Goal: Task Accomplishment & Management: Use online tool/utility

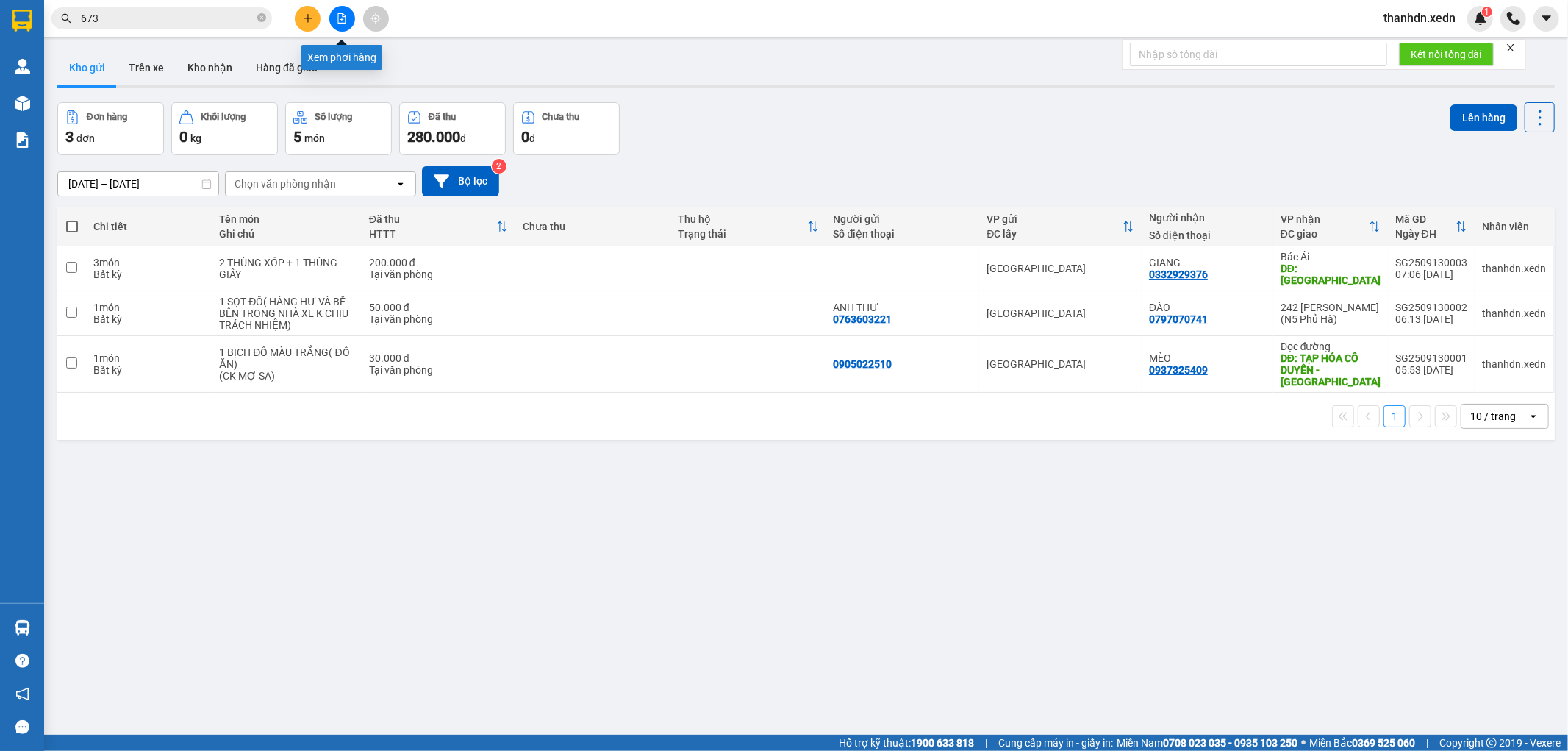
click at [341, 18] on icon "file-add" at bounding box center [342, 18] width 10 height 10
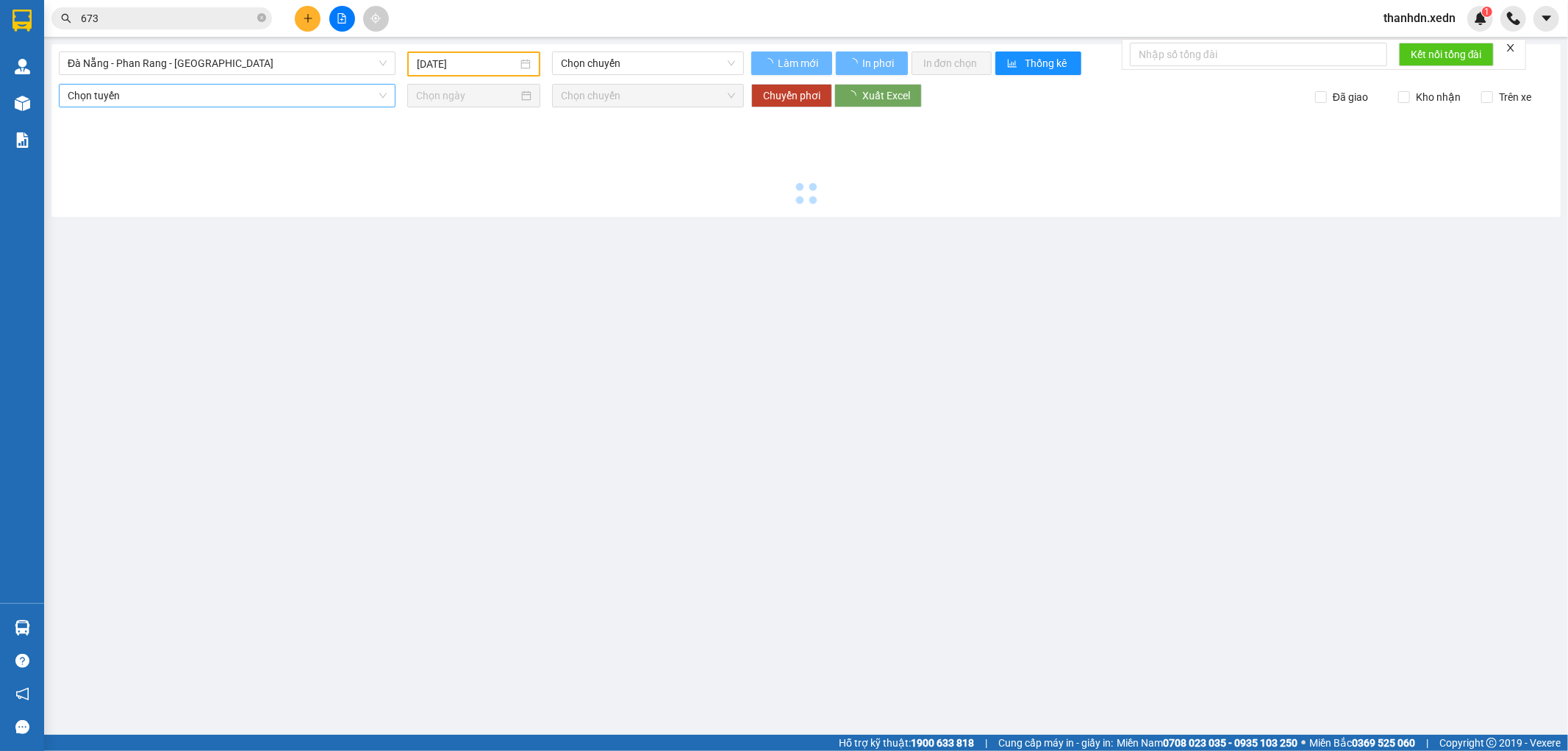
type input "[DATE]"
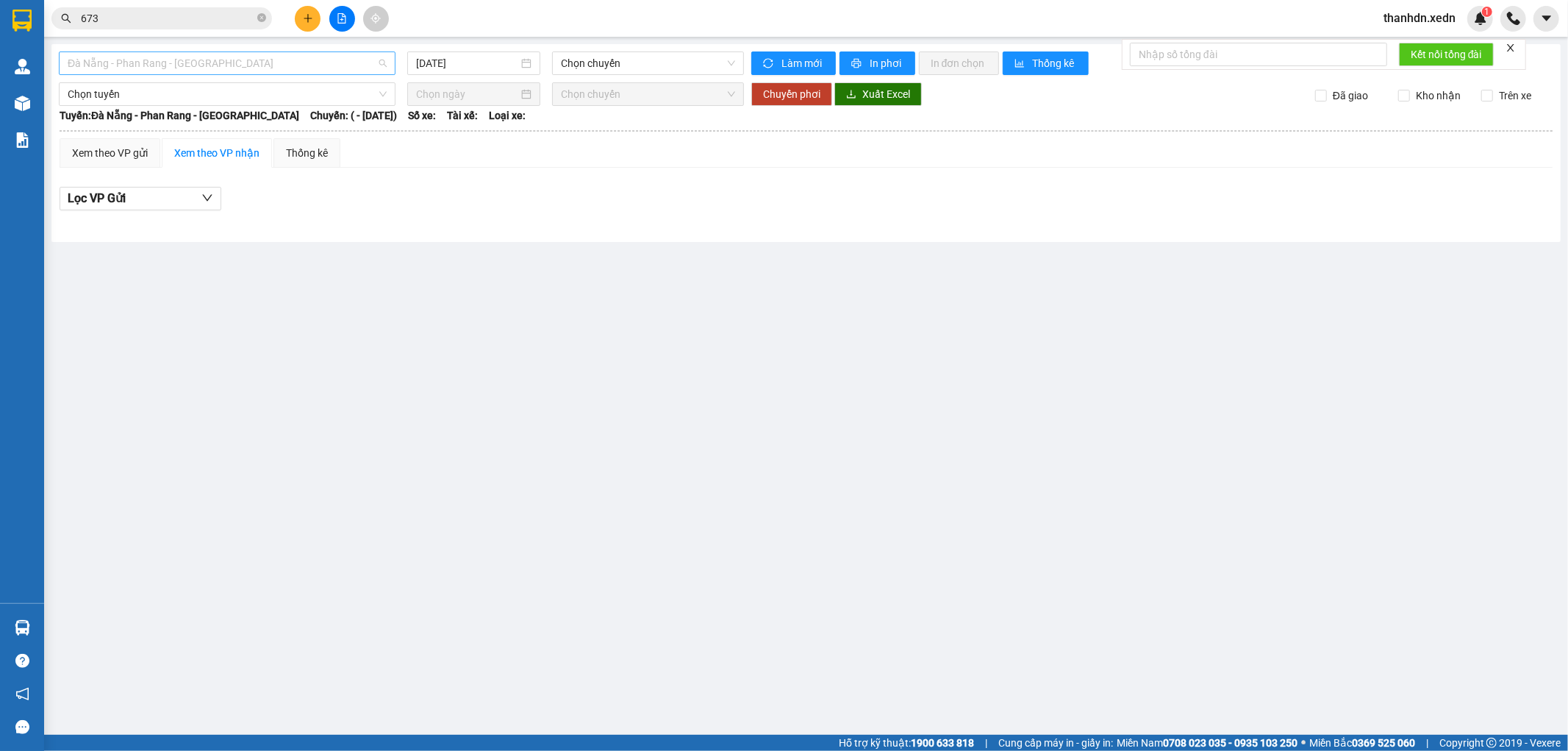
click at [125, 56] on span "Đà Nẵng - Phan Rang - [GEOGRAPHIC_DATA]" at bounding box center [227, 63] width 319 height 22
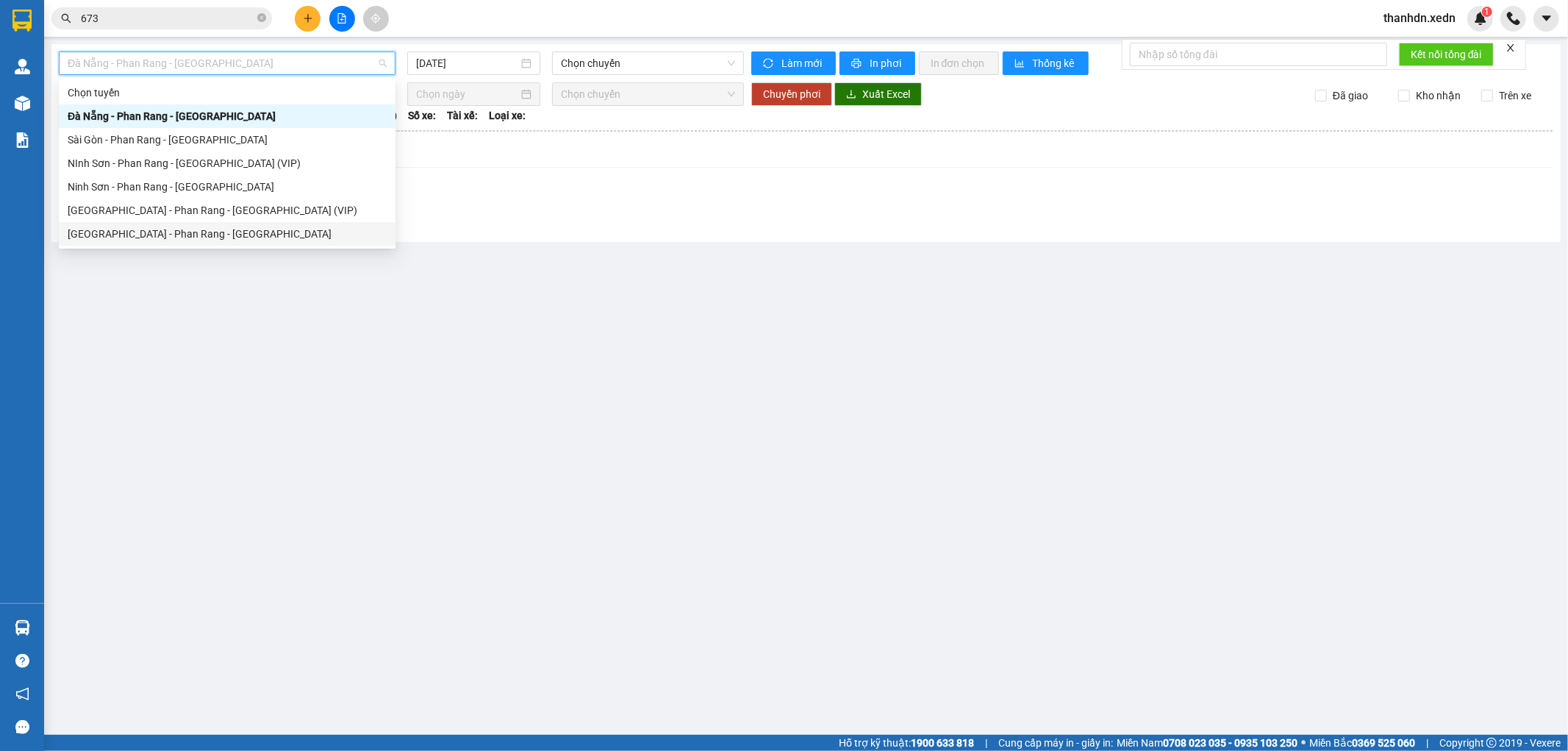
click at [127, 231] on div "[GEOGRAPHIC_DATA] - Phan Rang - [GEOGRAPHIC_DATA]" at bounding box center [227, 234] width 319 height 16
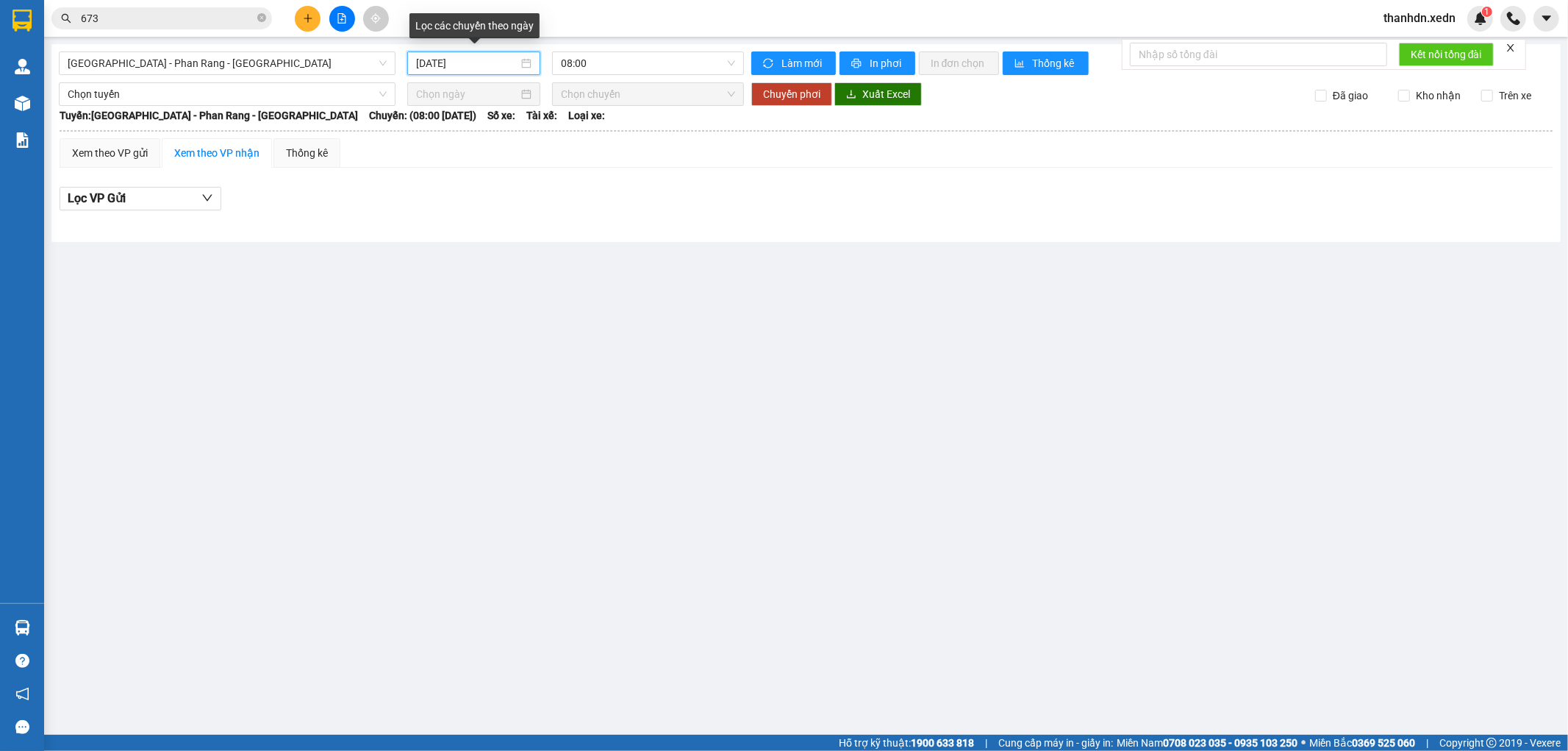
click at [477, 59] on input "[DATE]" at bounding box center [467, 64] width 102 height 16
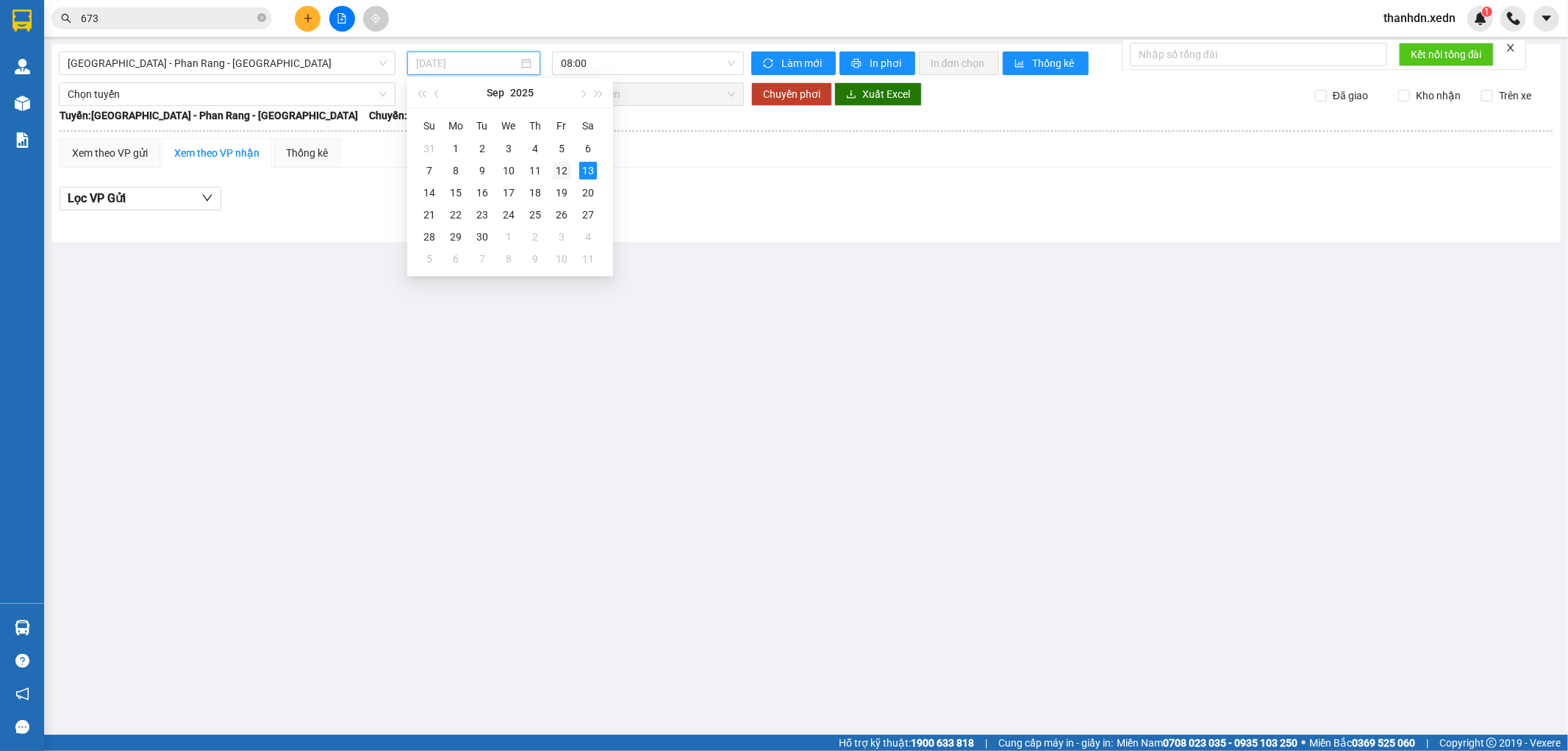
click at [561, 175] on div "12" at bounding box center [561, 170] width 17 height 17
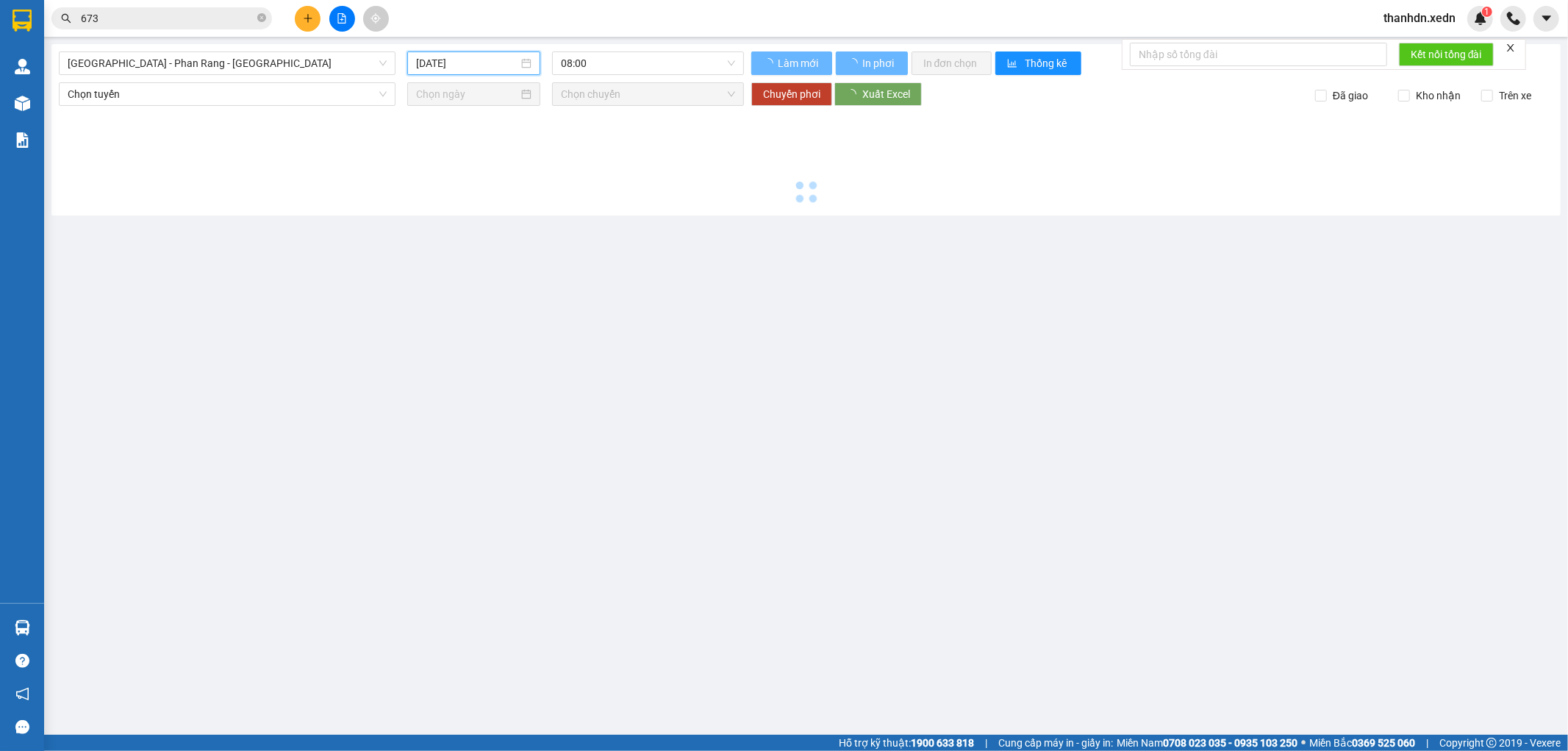
type input "[DATE]"
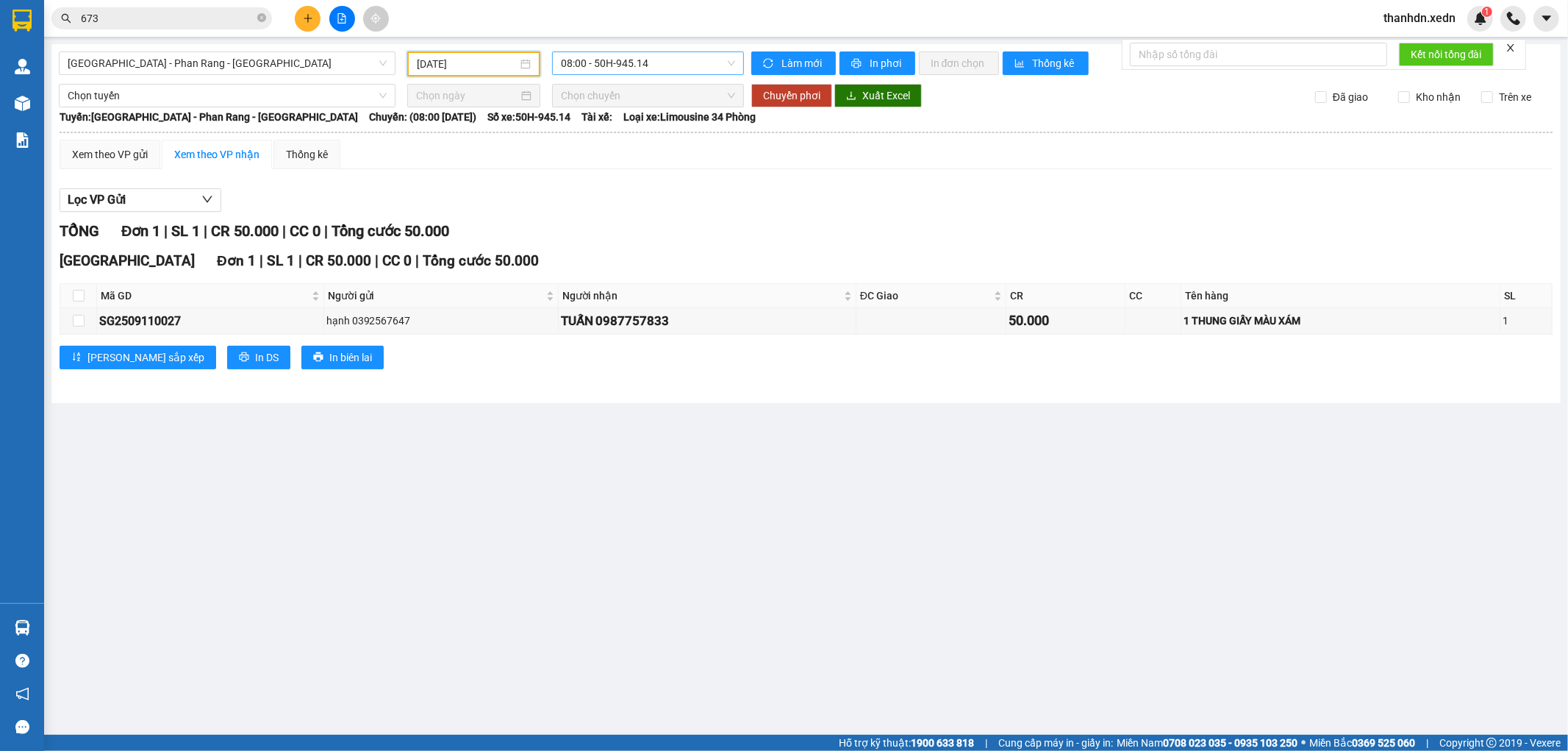
click at [656, 61] on span "08:00 - 50H-945.14" at bounding box center [648, 63] width 173 height 22
click at [654, 149] on div "20:00 - 50H-721.32" at bounding box center [618, 139] width 132 height 24
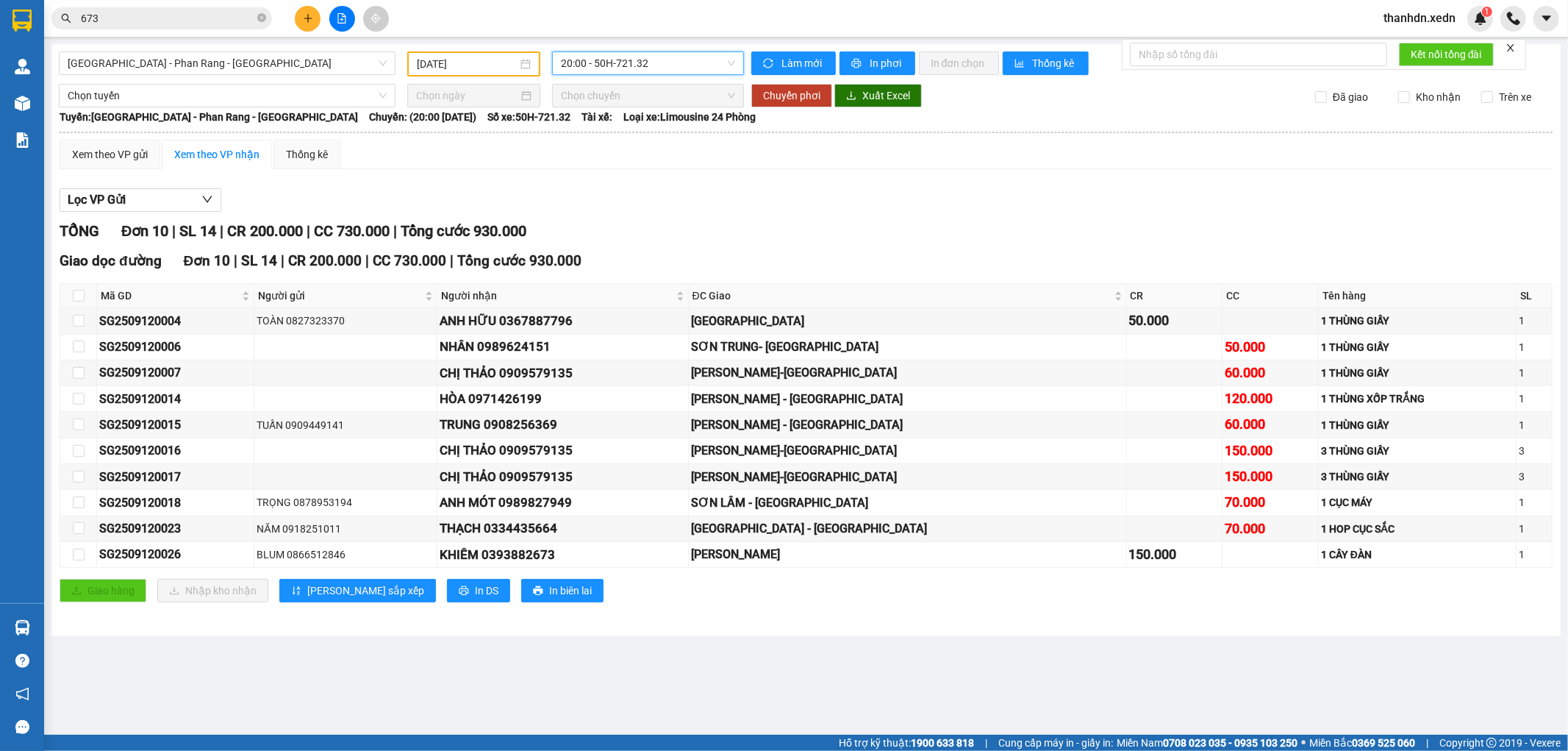
click at [619, 67] on span "20:00 - 50H-721.32" at bounding box center [648, 63] width 173 height 22
click at [626, 180] on div "21:45 - 50H-264.19" at bounding box center [619, 187] width 115 height 16
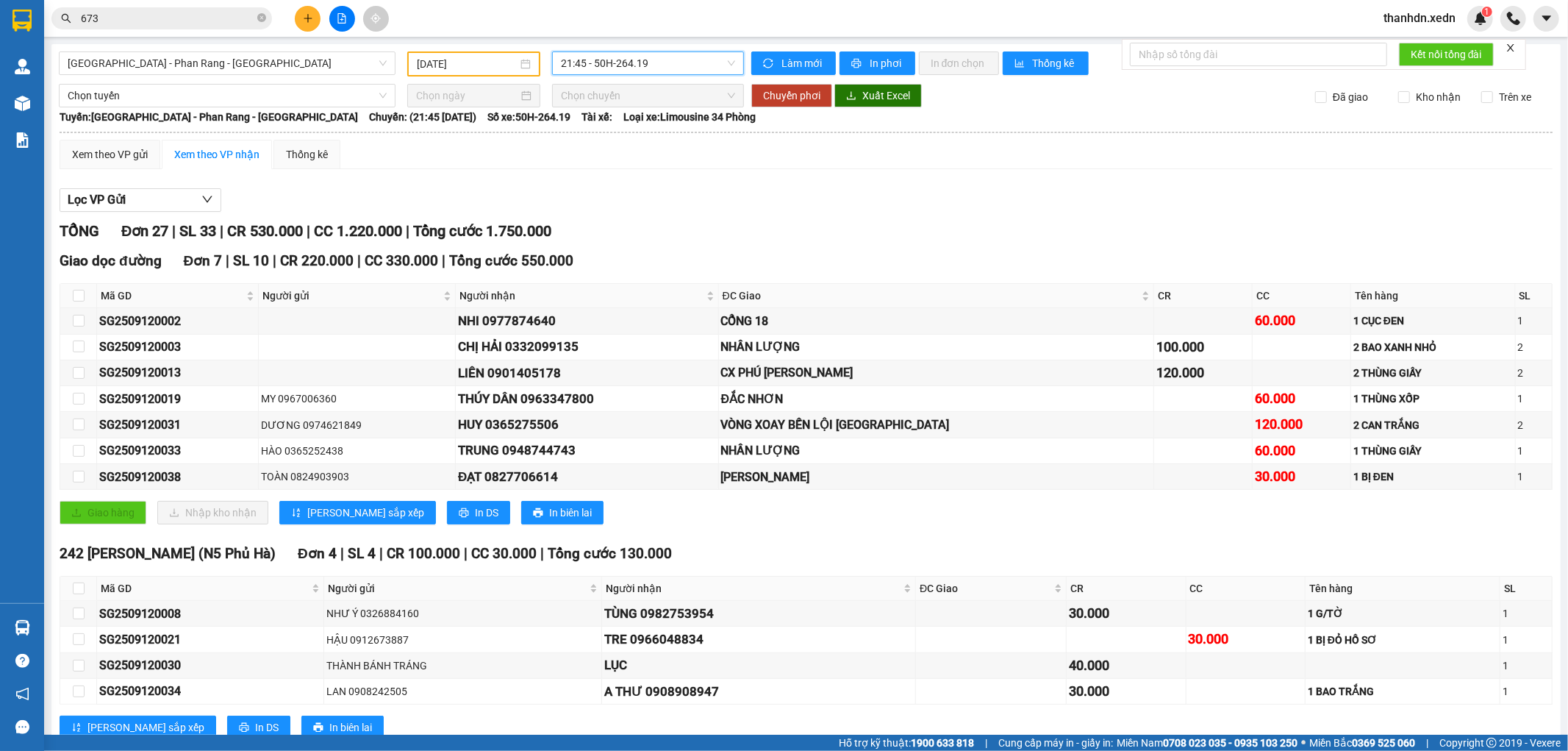
click at [1112, 231] on div "TỔNG Đơn 27 | SL 33 | CR 530.000 | CC 1.220.000 | Tổng cước 1.750.000" at bounding box center [805, 231] width 1493 height 23
click at [553, 203] on div "Lọc VP Gửi" at bounding box center [805, 201] width 1493 height 25
click at [306, 18] on icon "plus" at bounding box center [307, 17] width 8 height 1
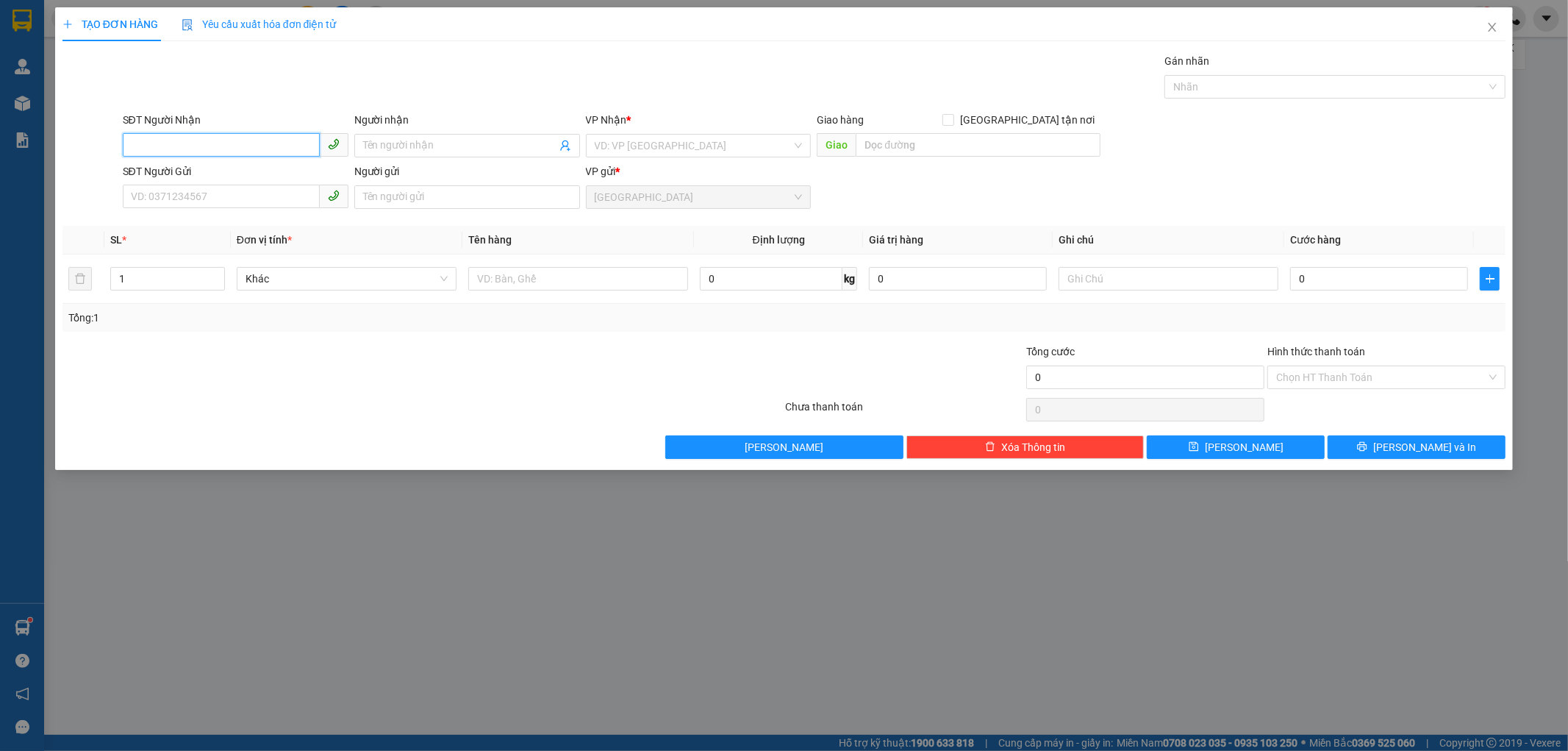
click at [251, 141] on input "SĐT Người Nhận" at bounding box center [221, 145] width 197 height 24
click at [247, 179] on div "0797423033 - [PERSON_NAME]" at bounding box center [235, 175] width 208 height 16
type input "0797423033"
type input "[PERSON_NAME]"
type input "70.000"
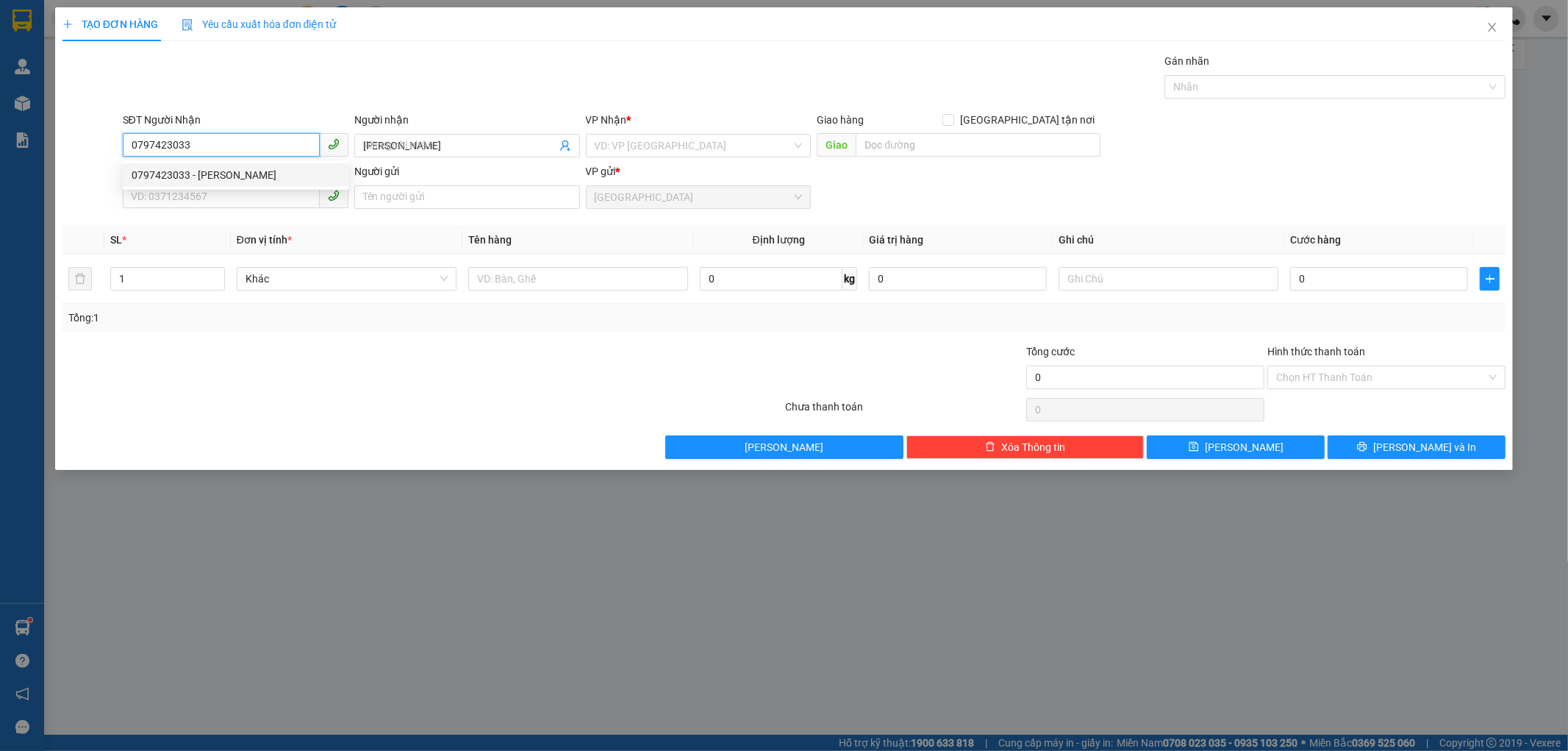
type input "70.000"
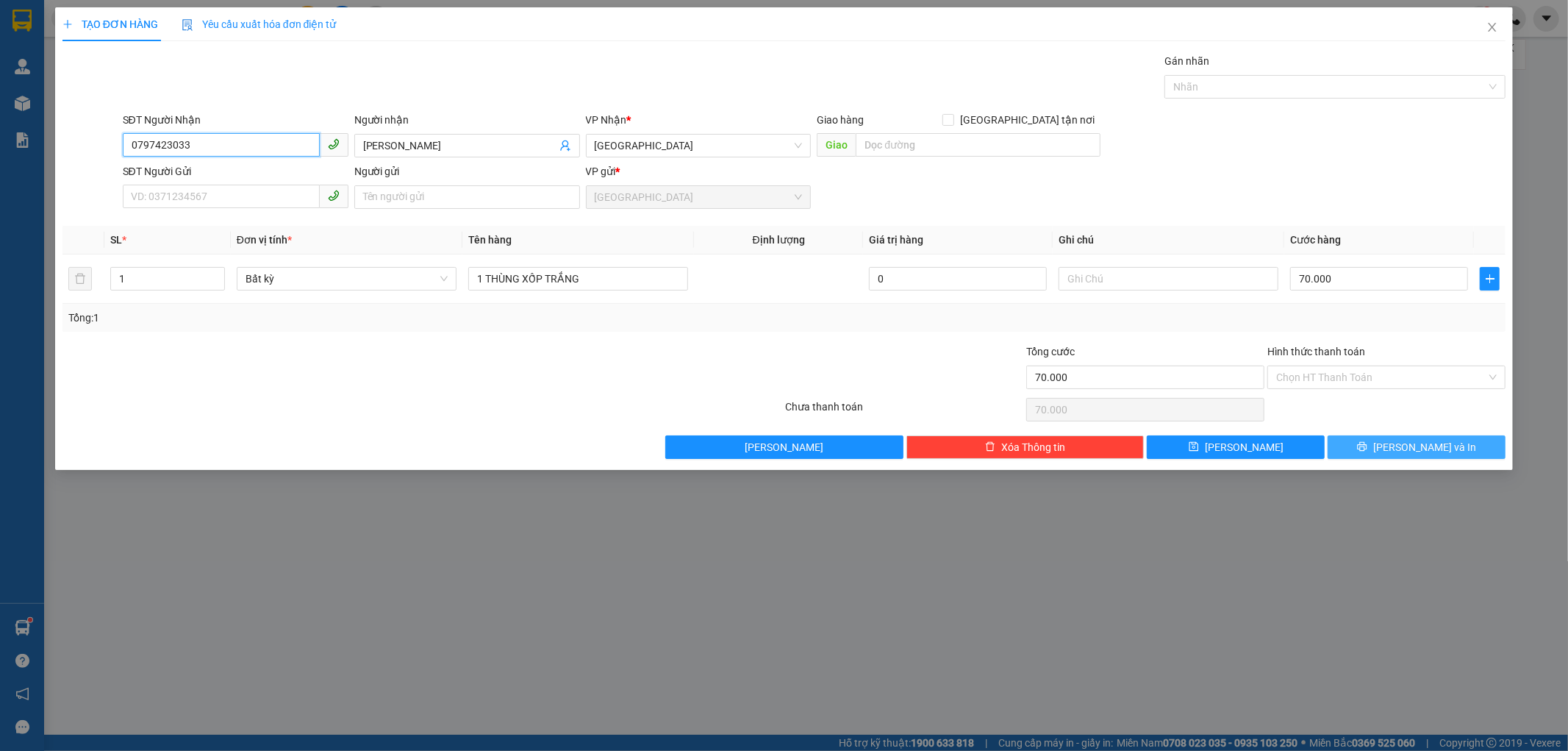
type input "0797423033"
click at [1372, 446] on button "[PERSON_NAME] và In" at bounding box center [1416, 448] width 178 height 24
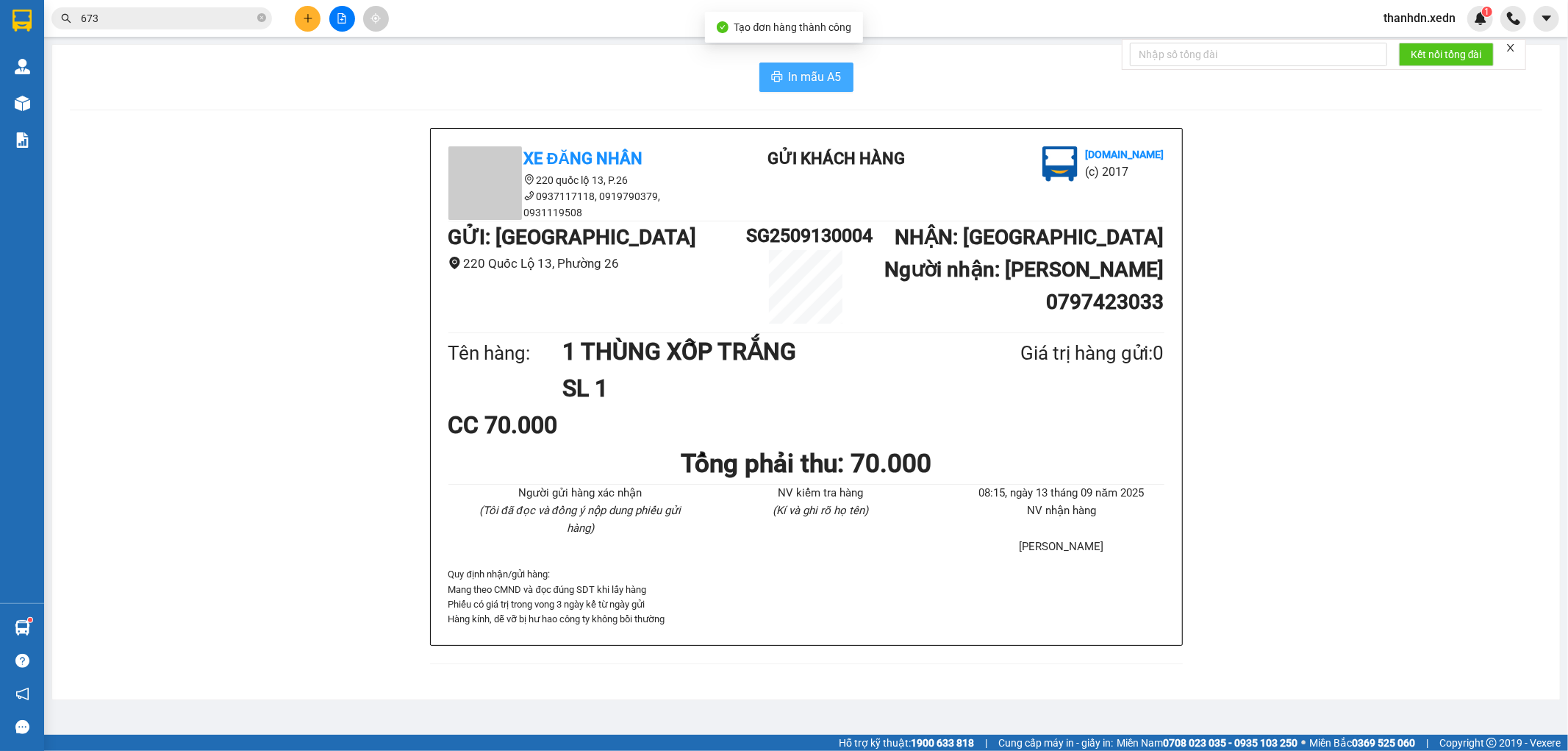
click at [824, 83] on span "In mẫu A5" at bounding box center [815, 77] width 53 height 18
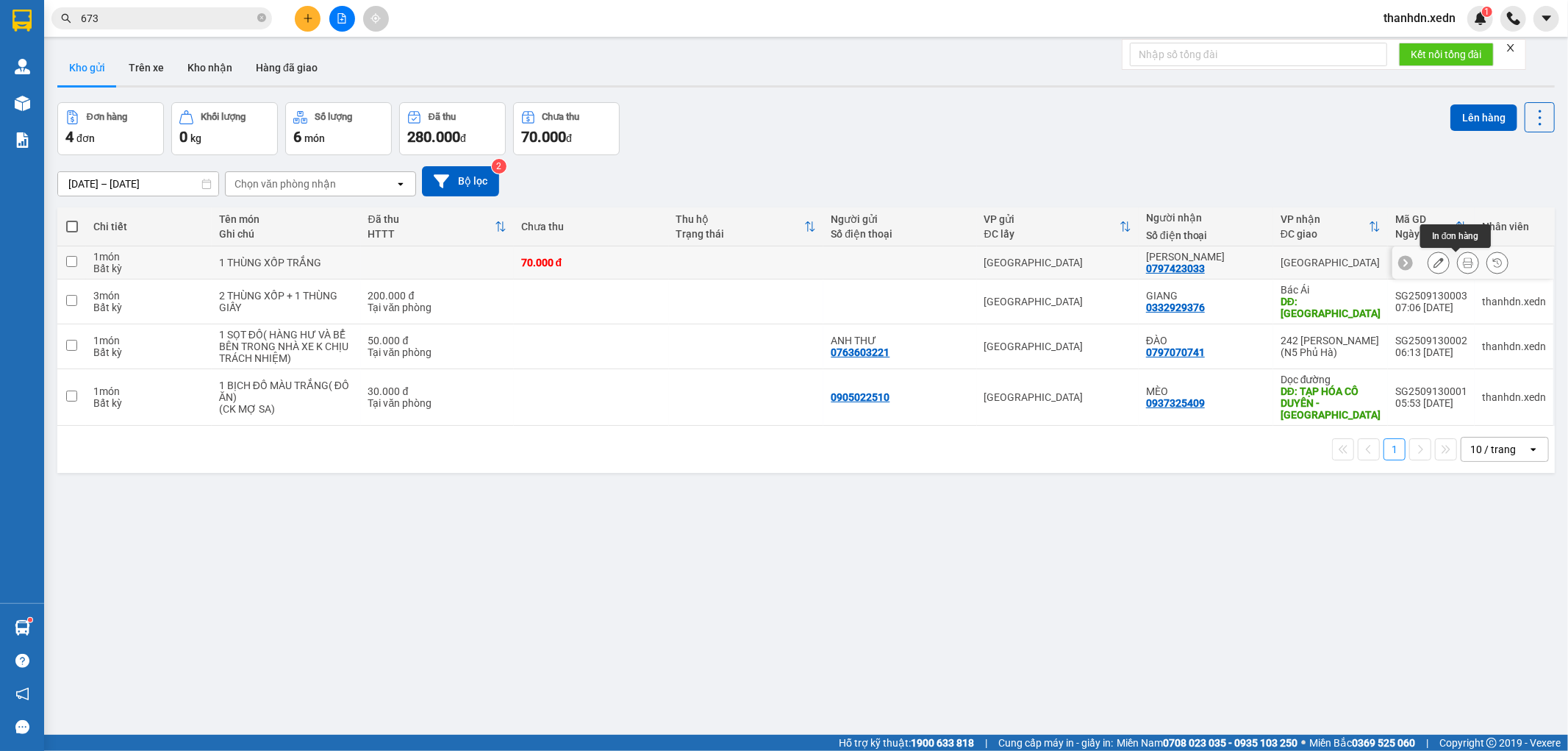
click at [1462, 258] on icon at bounding box center [1467, 262] width 10 height 10
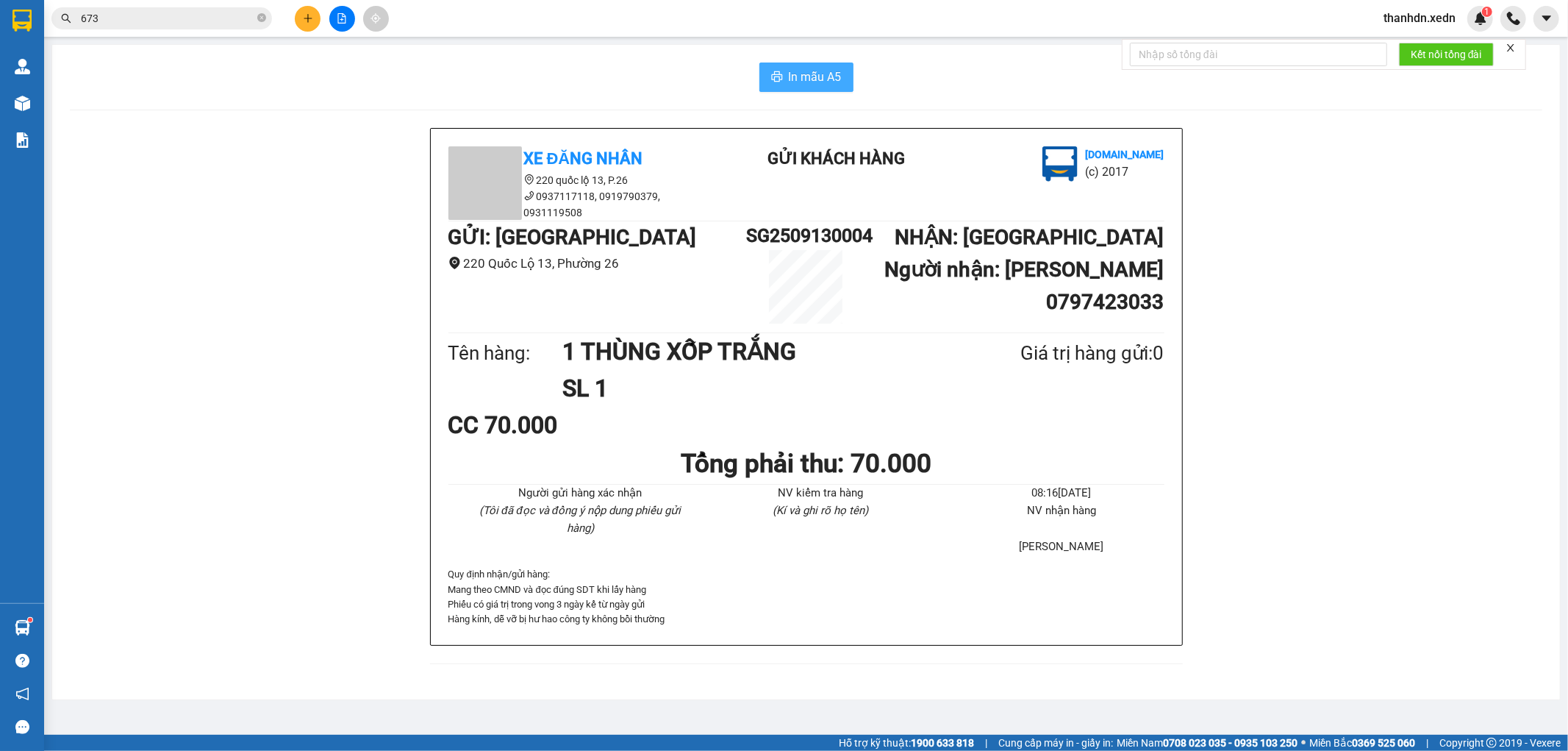
click at [797, 89] on button "In mẫu A5" at bounding box center [805, 77] width 94 height 29
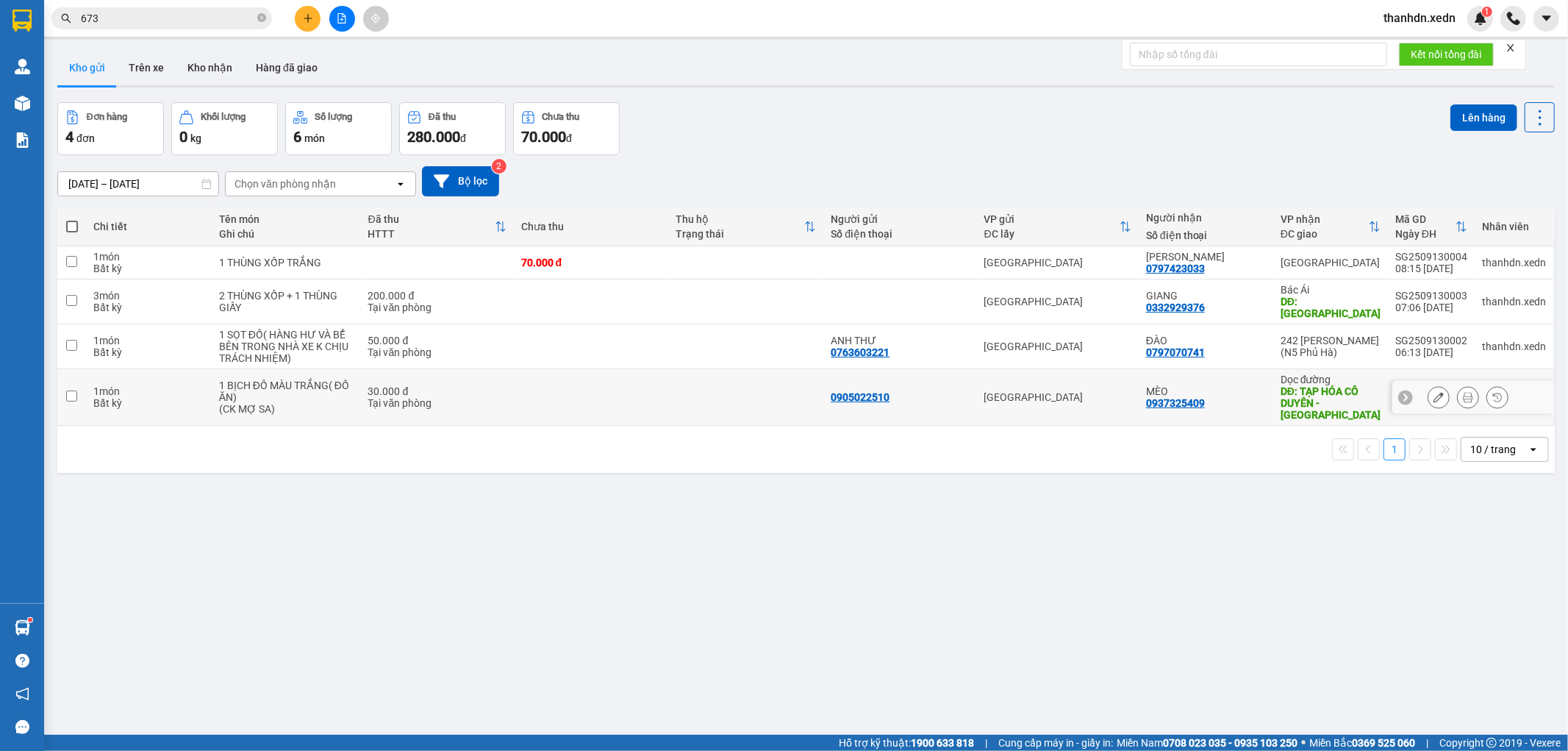
click at [70, 390] on input "checkbox" at bounding box center [72, 396] width 11 height 11
checkbox input "true"
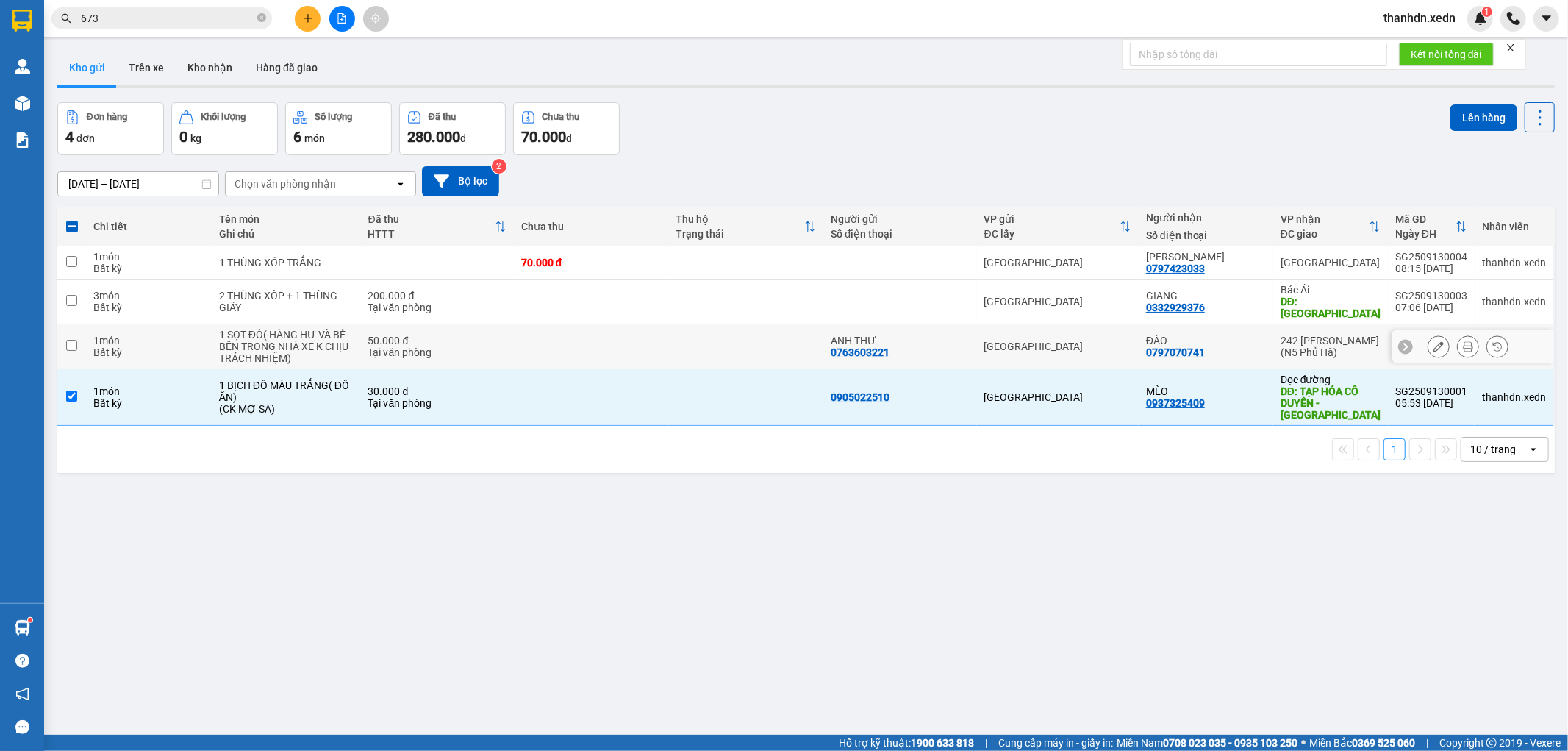
click at [70, 340] on input "checkbox" at bounding box center [72, 345] width 11 height 11
checkbox input "true"
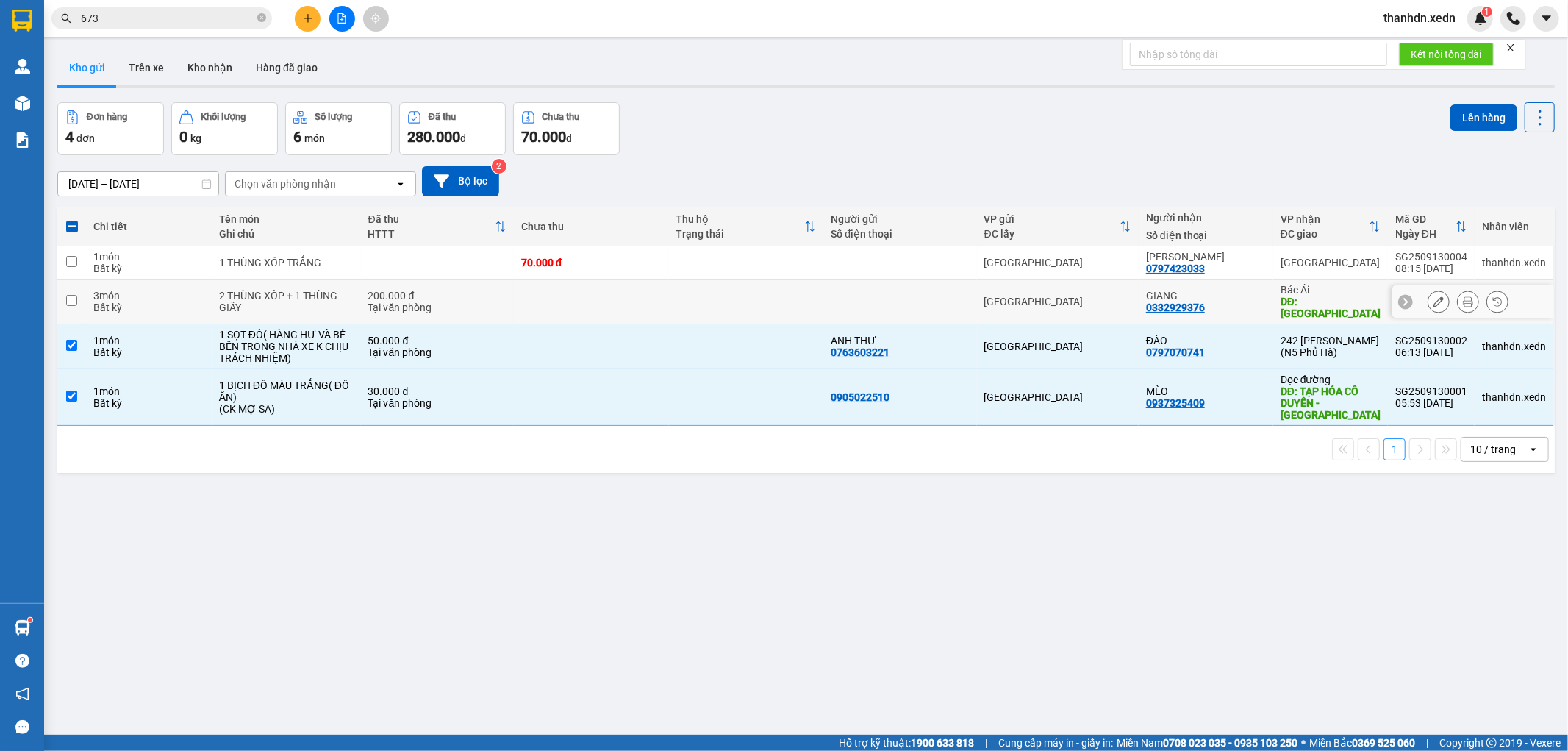
click at [70, 299] on input "checkbox" at bounding box center [72, 301] width 11 height 11
checkbox input "true"
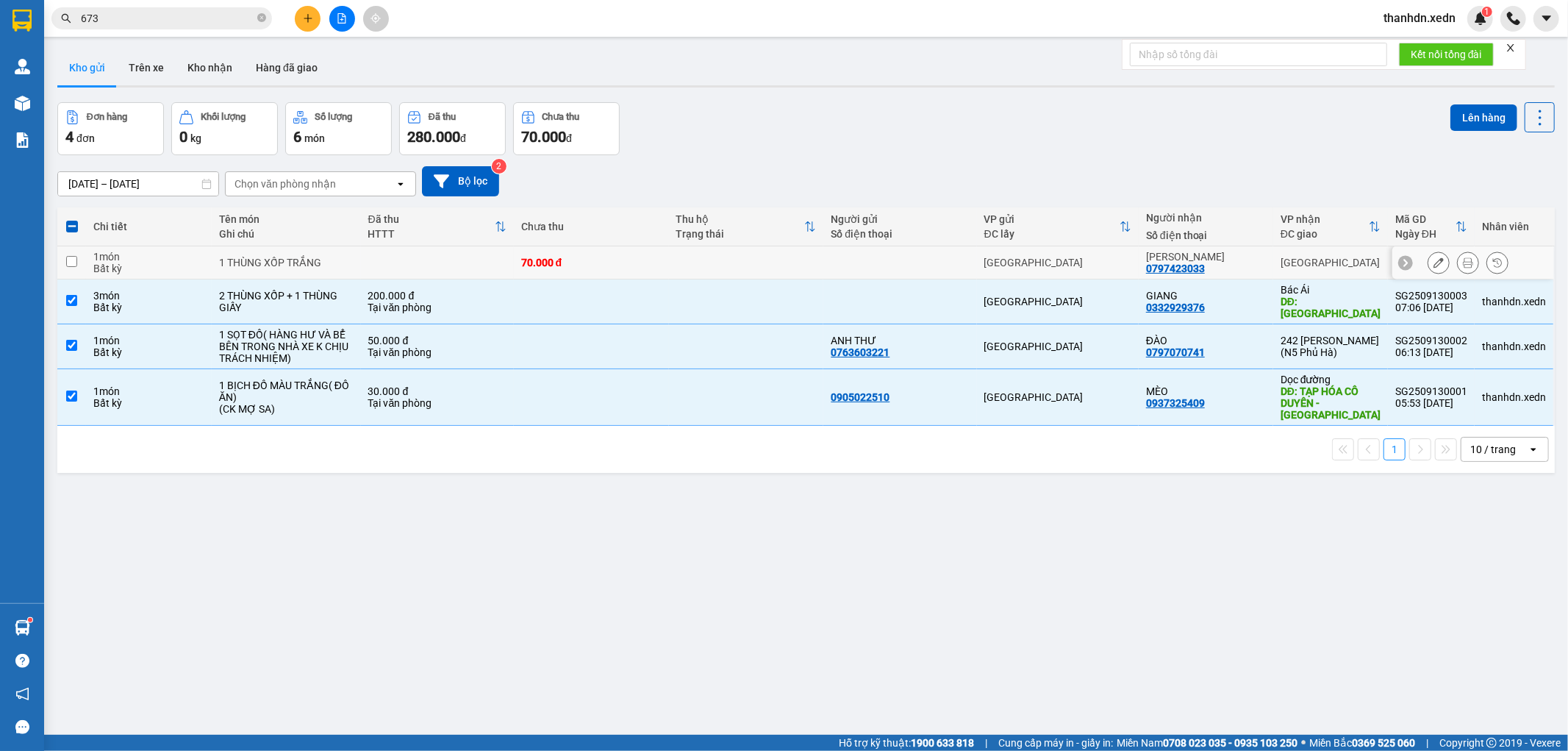
click at [72, 261] on input "checkbox" at bounding box center [72, 262] width 11 height 11
checkbox input "true"
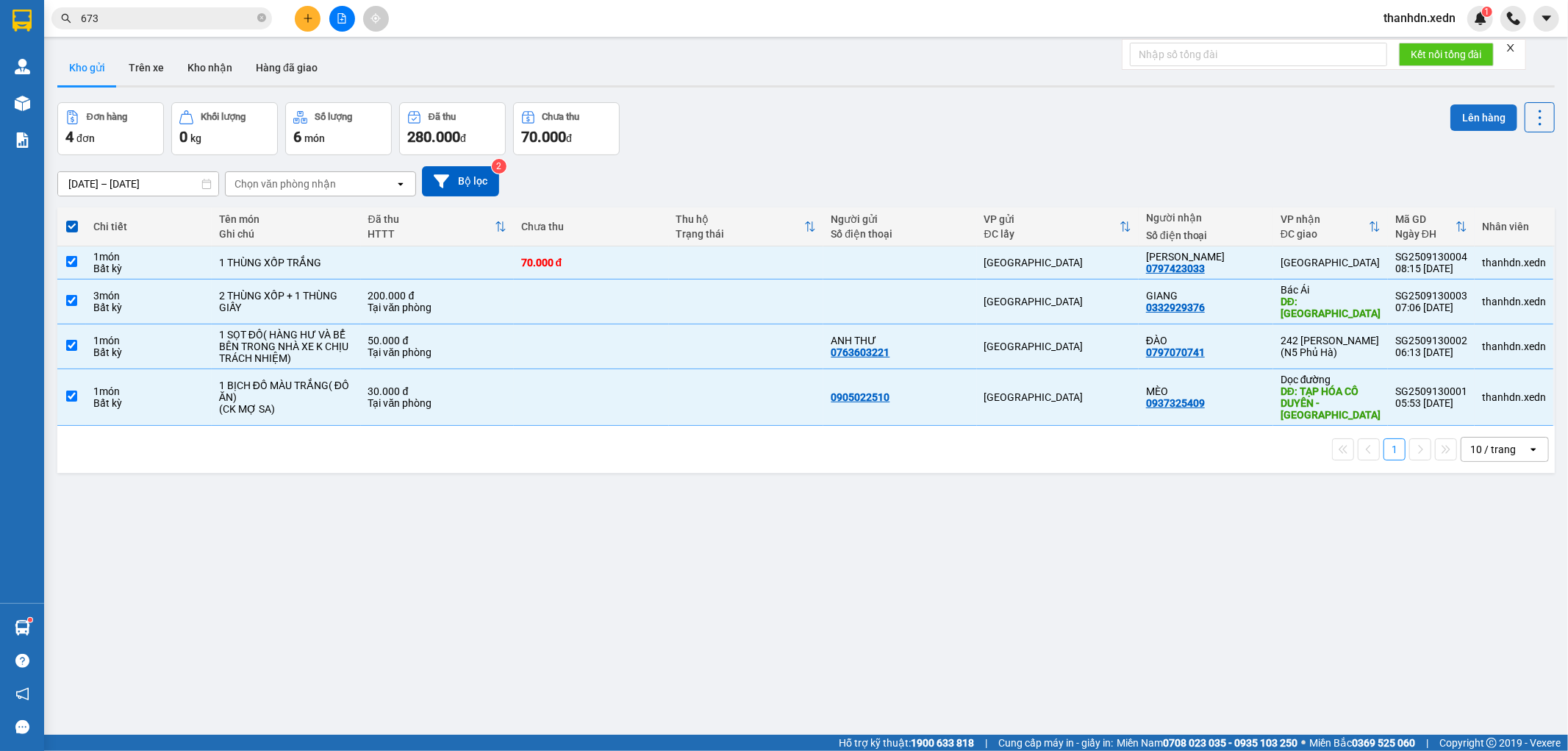
click at [1465, 118] on button "Lên hàng" at bounding box center [1483, 118] width 67 height 26
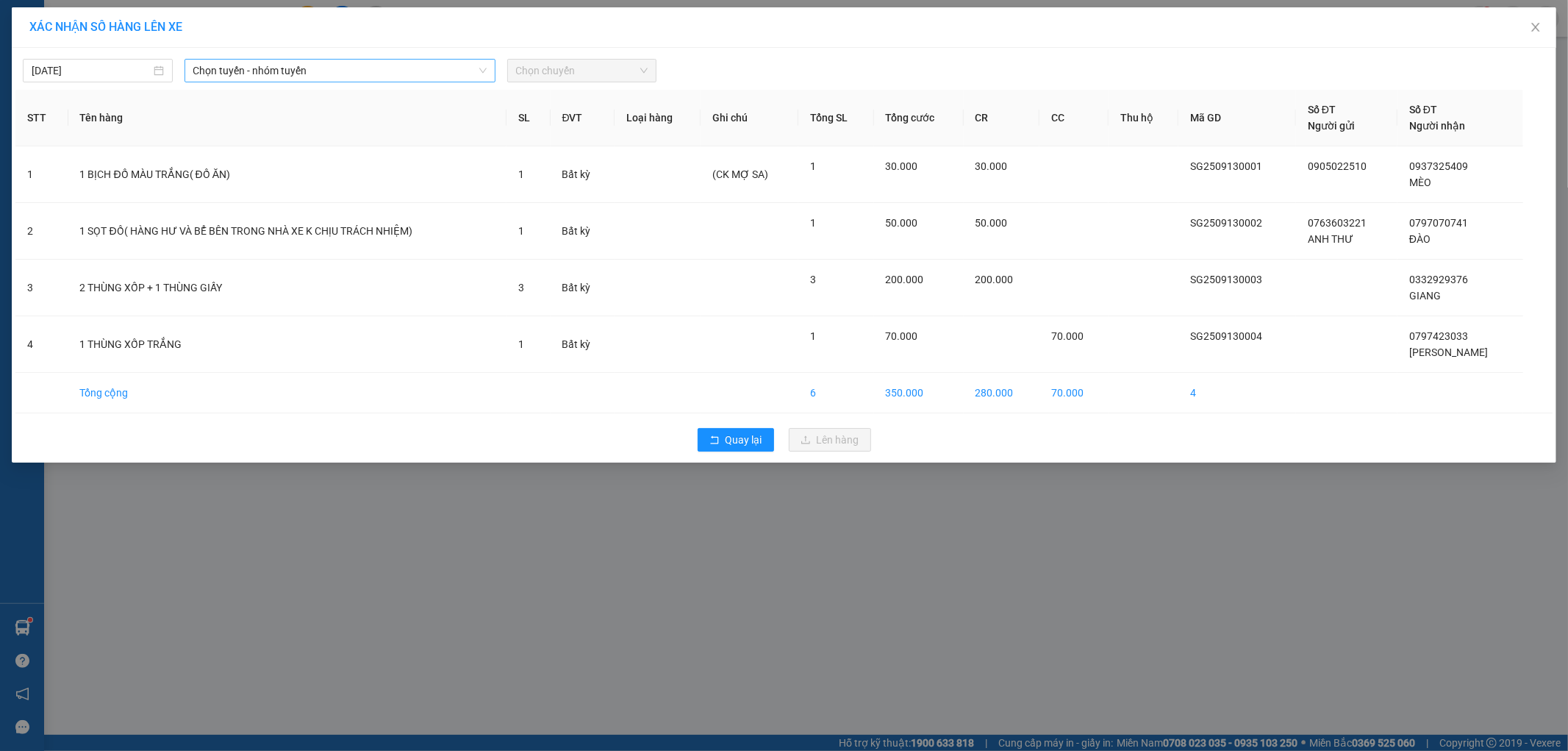
click at [245, 74] on span "Chọn tuyến - nhóm tuyến" at bounding box center [340, 70] width 293 height 22
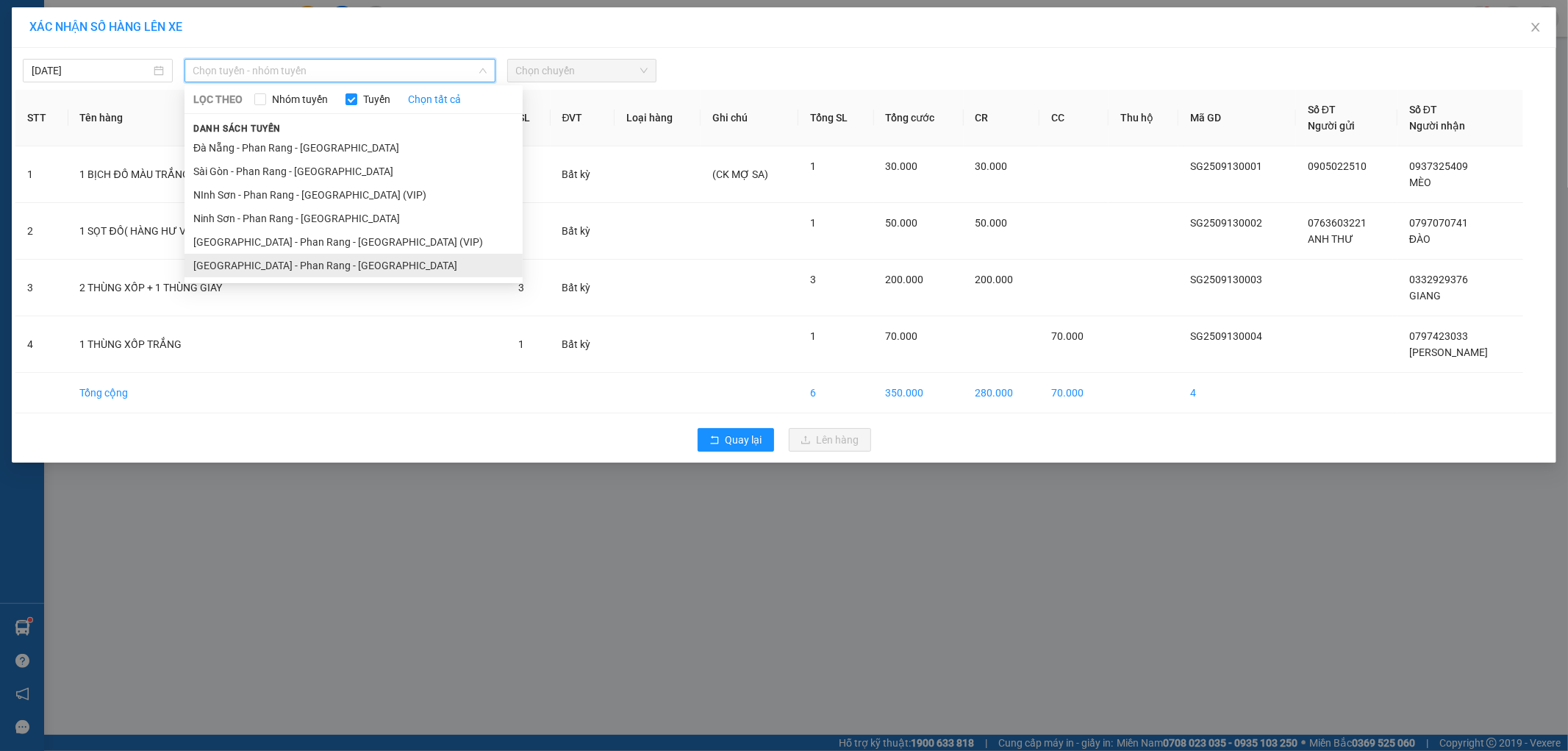
click at [261, 262] on li "[GEOGRAPHIC_DATA] - Phan Rang - [GEOGRAPHIC_DATA]" at bounding box center [353, 265] width 338 height 24
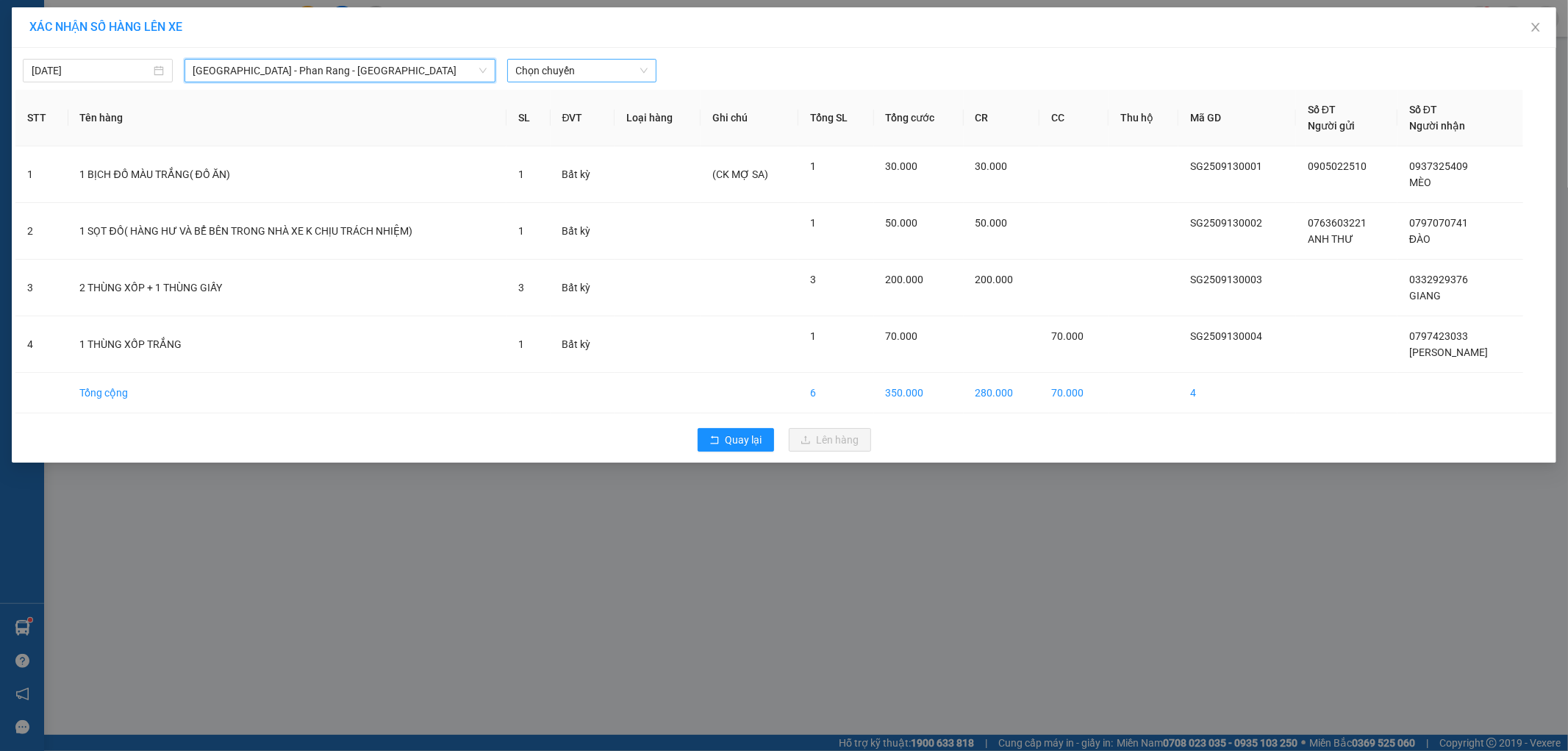
click at [528, 74] on span "Chọn chuyến" at bounding box center [581, 70] width 132 height 22
click at [546, 126] on div "08:00" at bounding box center [573, 124] width 115 height 16
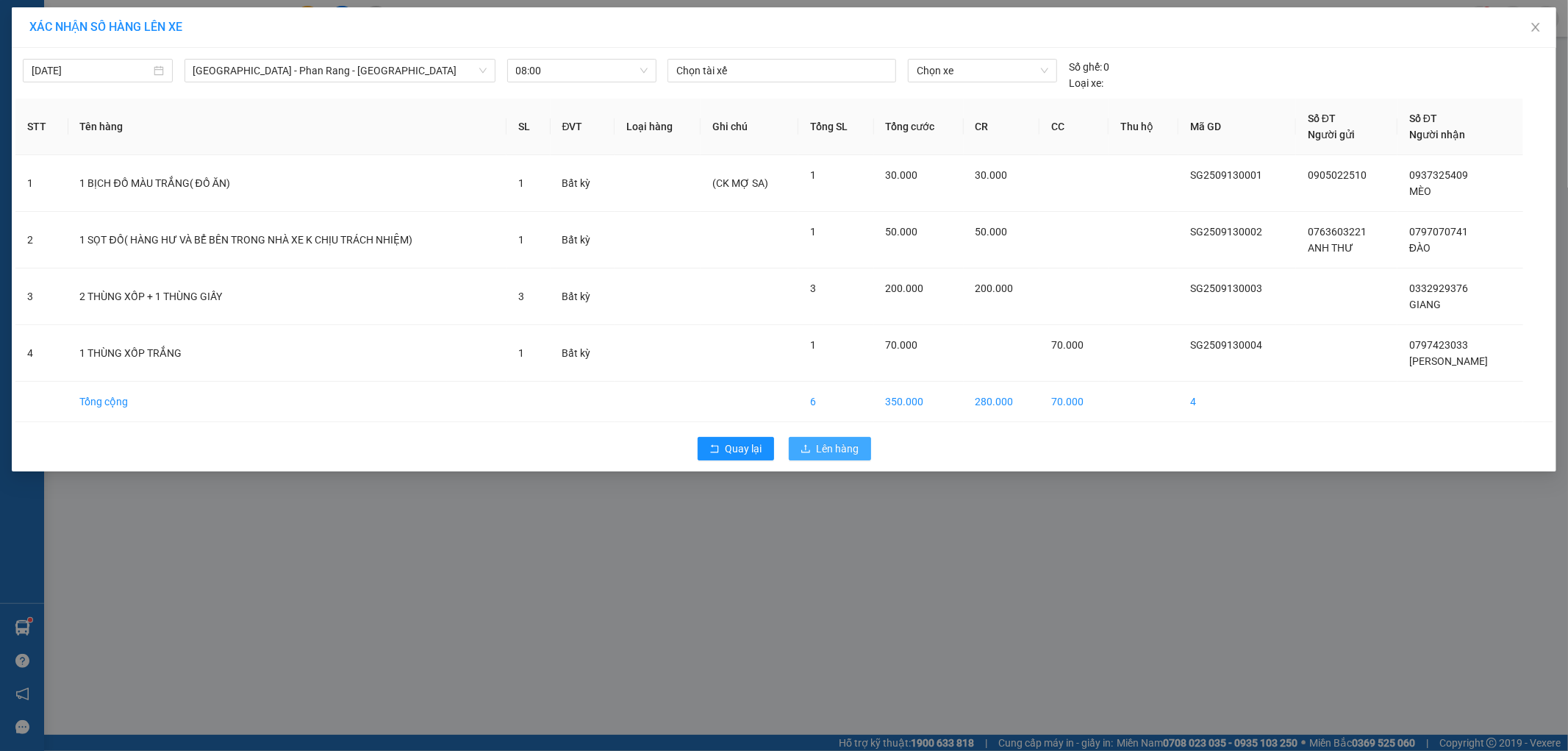
click at [831, 443] on span "Lên hàng" at bounding box center [837, 448] width 43 height 16
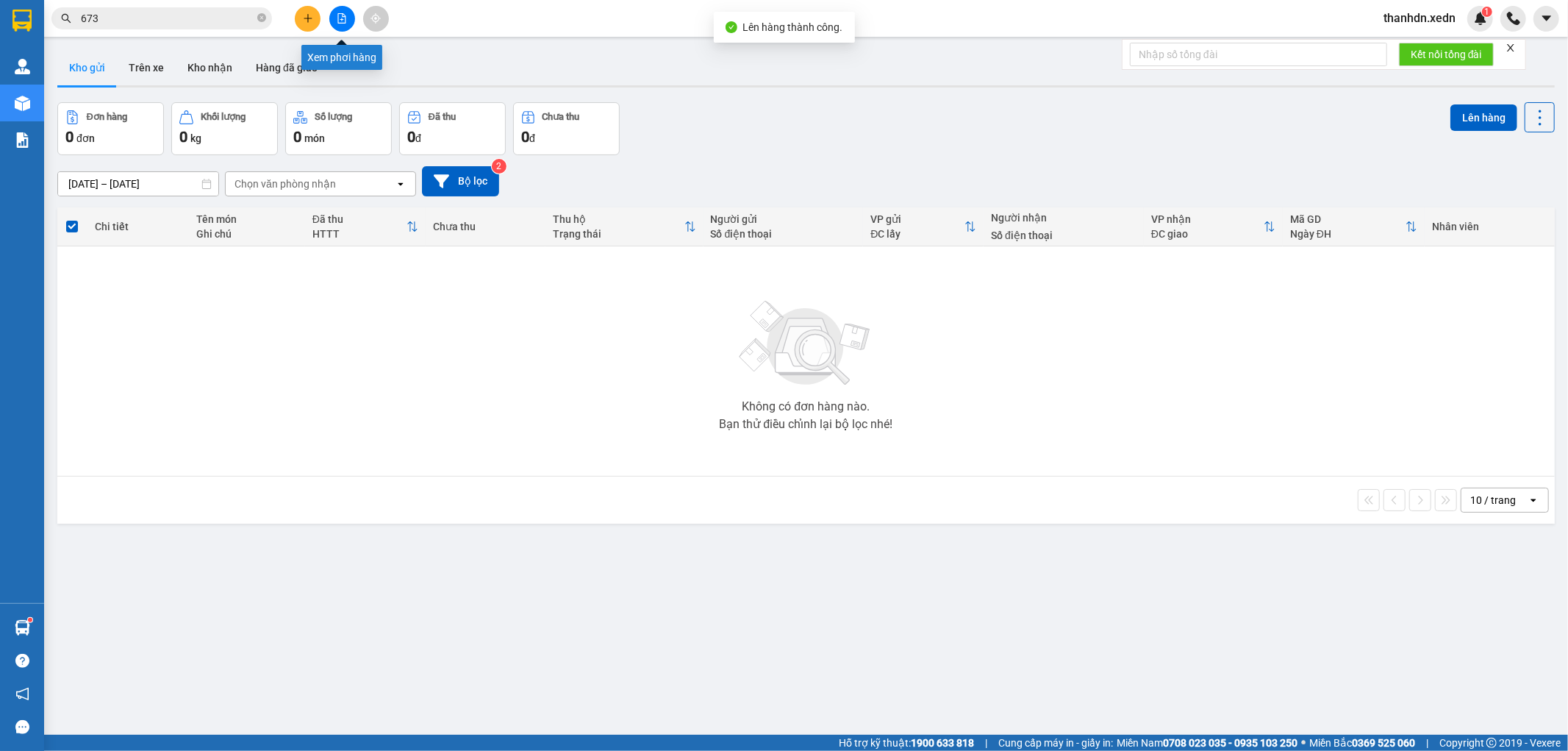
click at [337, 8] on button at bounding box center [342, 18] width 26 height 26
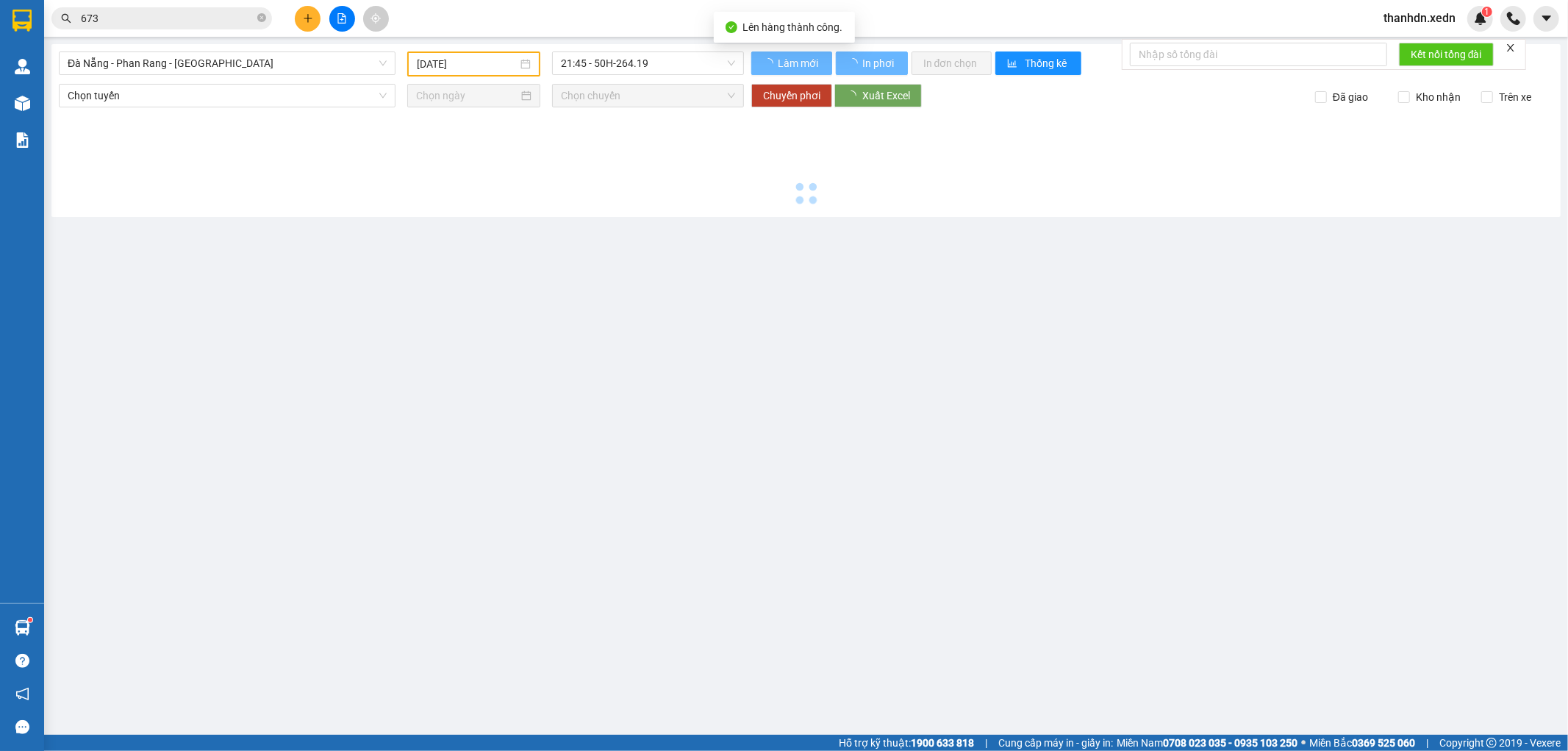
type input "[DATE]"
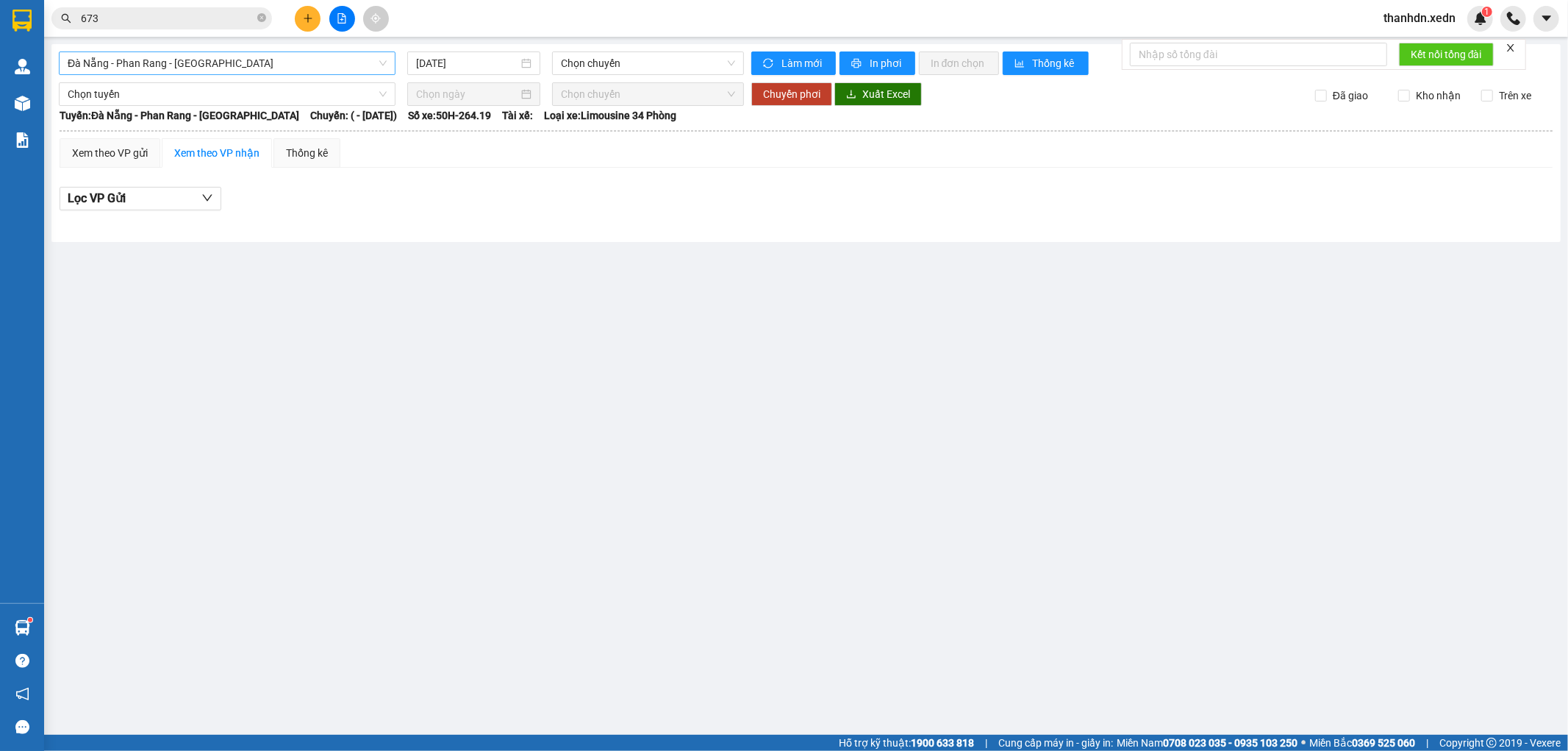
click at [166, 65] on span "Đà Nẵng - Phan Rang - [GEOGRAPHIC_DATA]" at bounding box center [227, 63] width 319 height 22
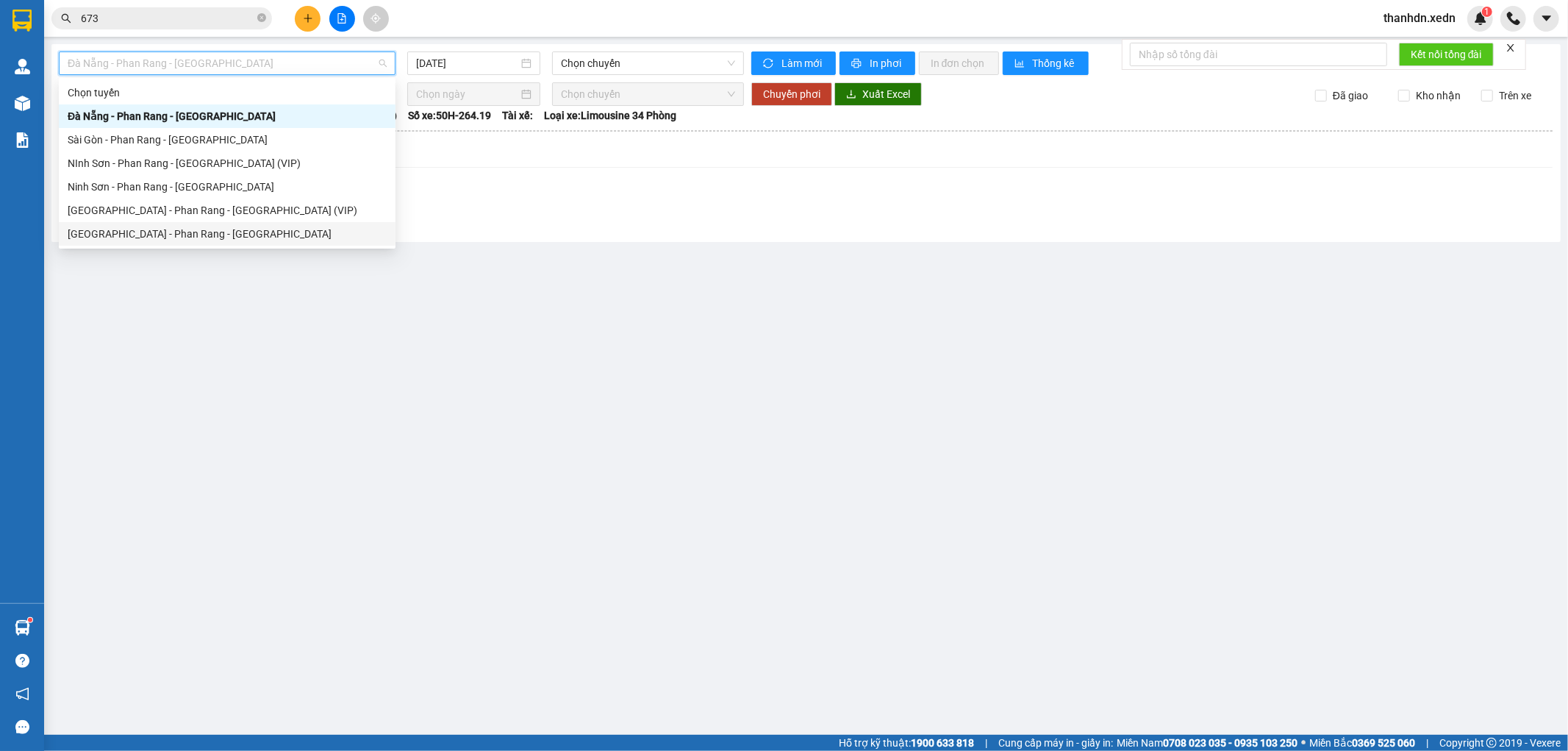
click at [159, 231] on div "[GEOGRAPHIC_DATA] - Phan Rang - [GEOGRAPHIC_DATA]" at bounding box center [227, 234] width 319 height 16
type input "[DATE]"
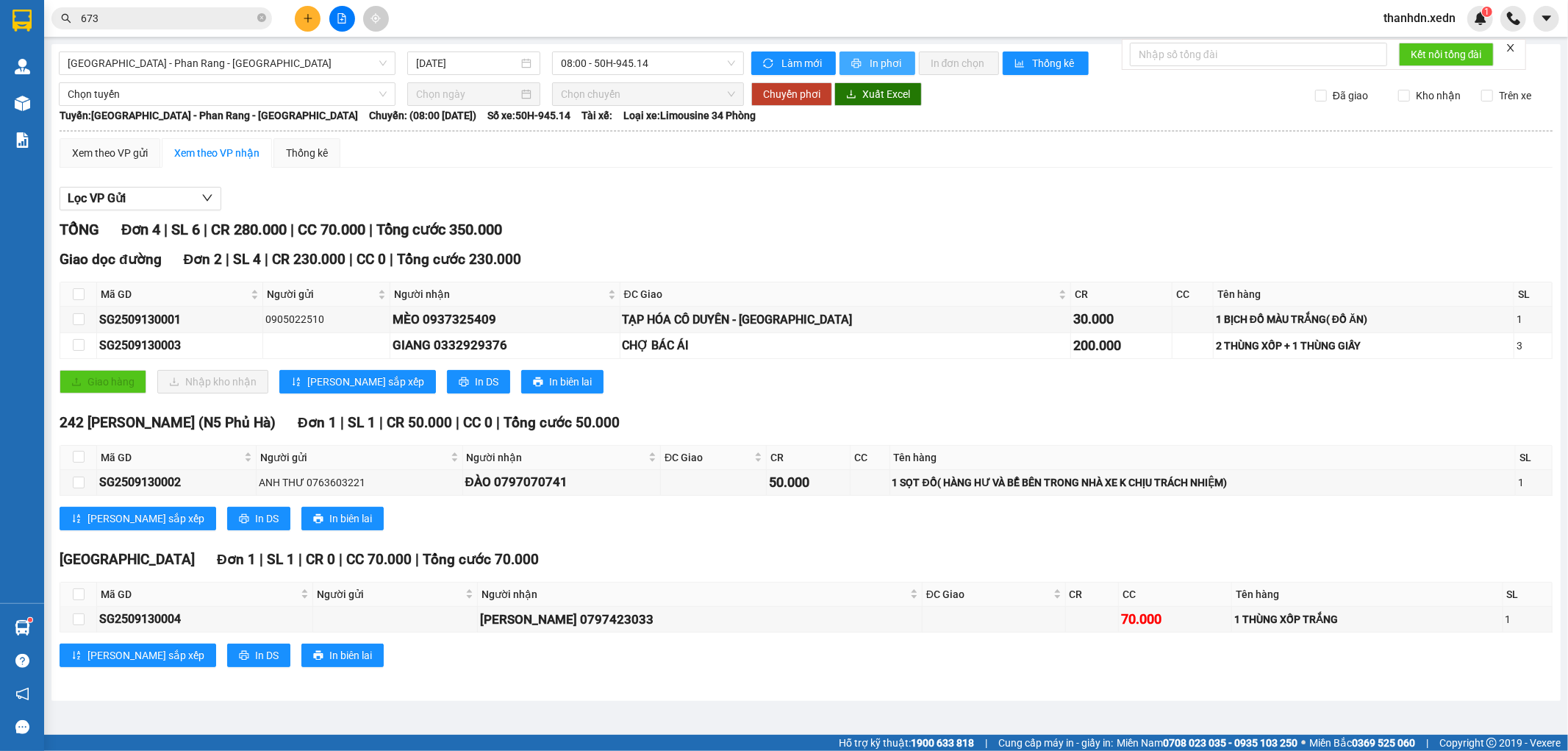
click at [886, 57] on span "In phơi" at bounding box center [886, 64] width 34 height 16
click at [876, 70] on span "In phơi" at bounding box center [886, 64] width 34 height 16
